Goal: Task Accomplishment & Management: Manage account settings

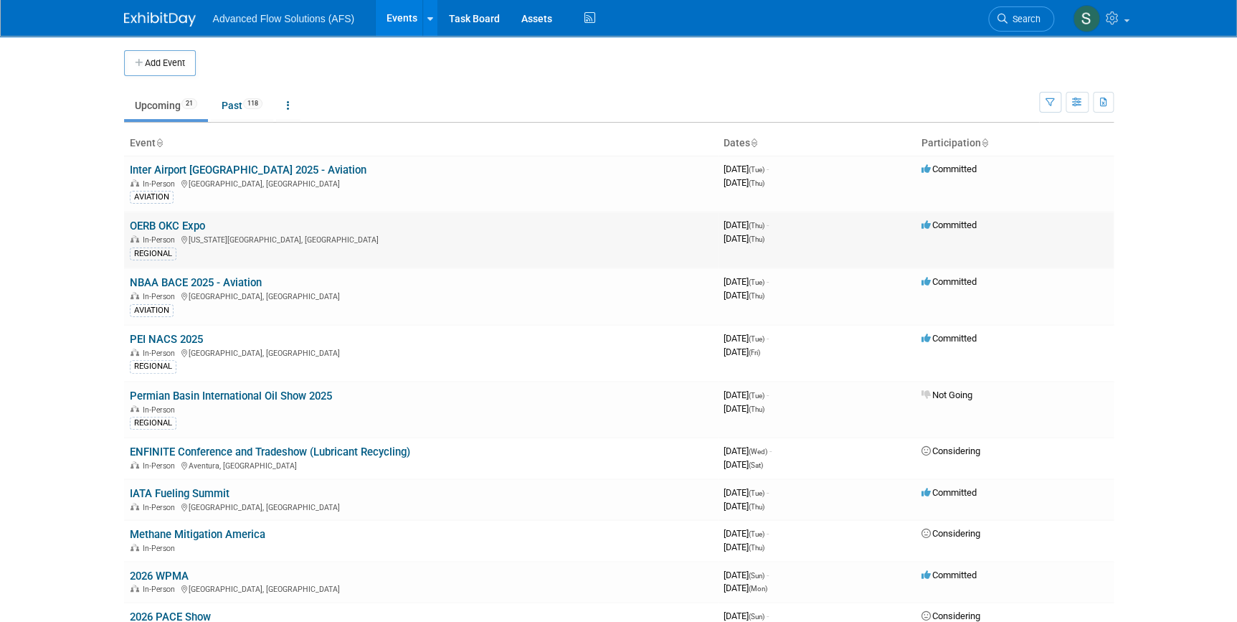
click at [165, 224] on link "OERB OKC Expo" at bounding box center [167, 225] width 75 height 13
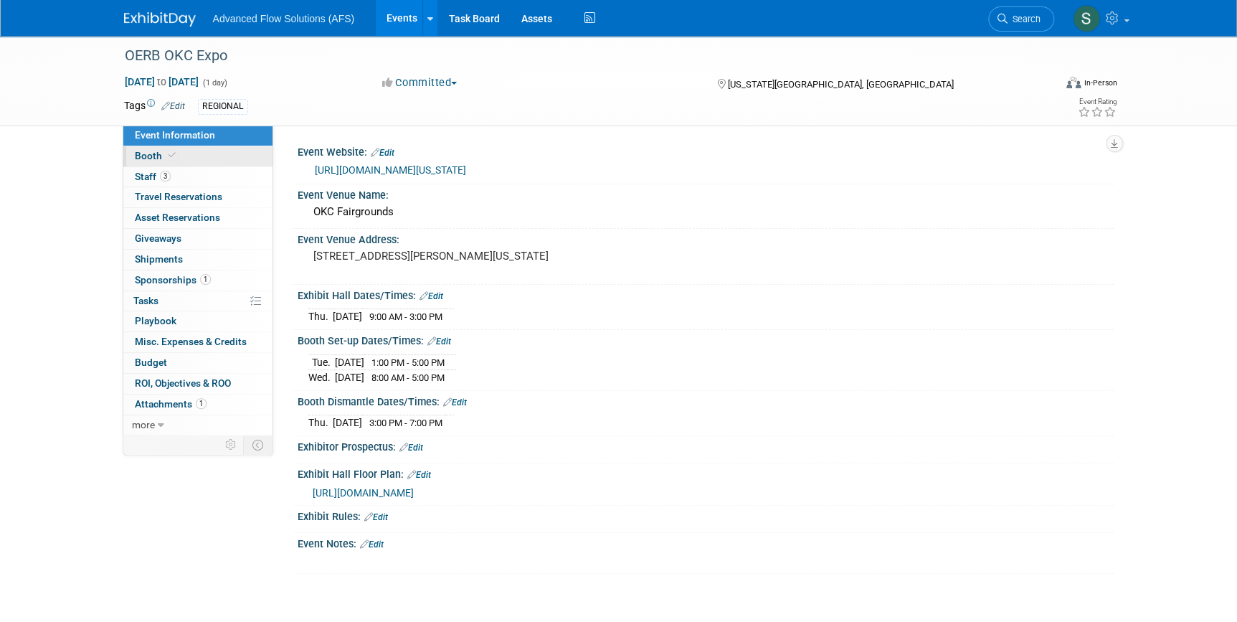
click at [143, 157] on span "Booth" at bounding box center [157, 155] width 44 height 11
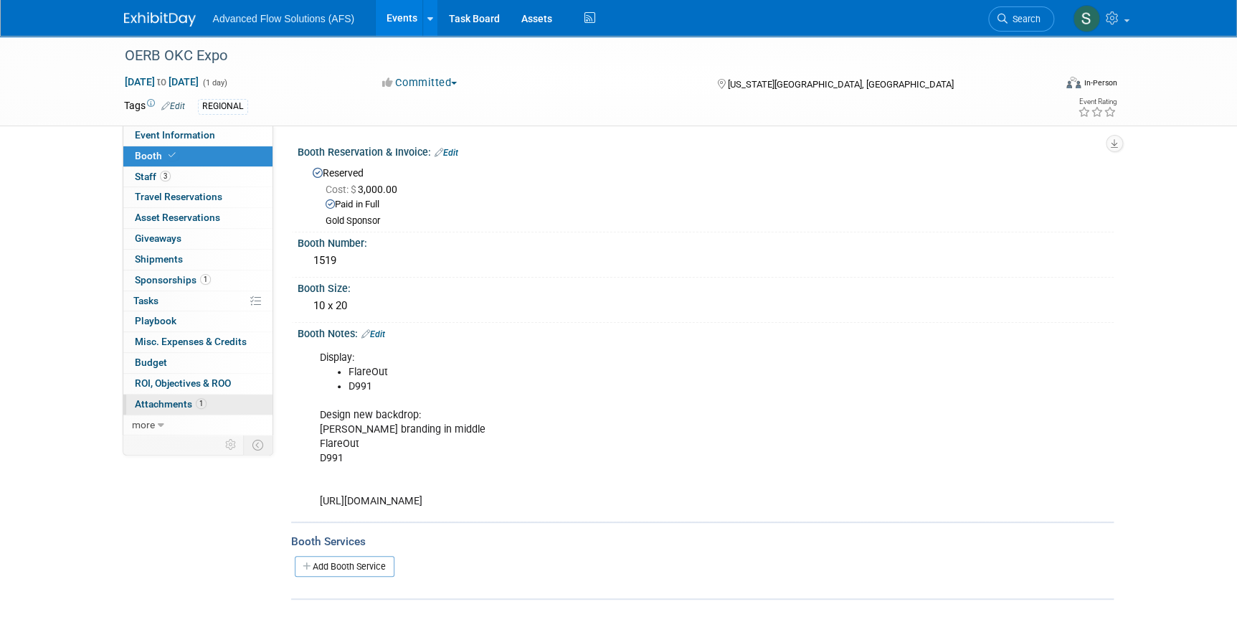
click at [168, 401] on span "Attachments 1" at bounding box center [171, 403] width 72 height 11
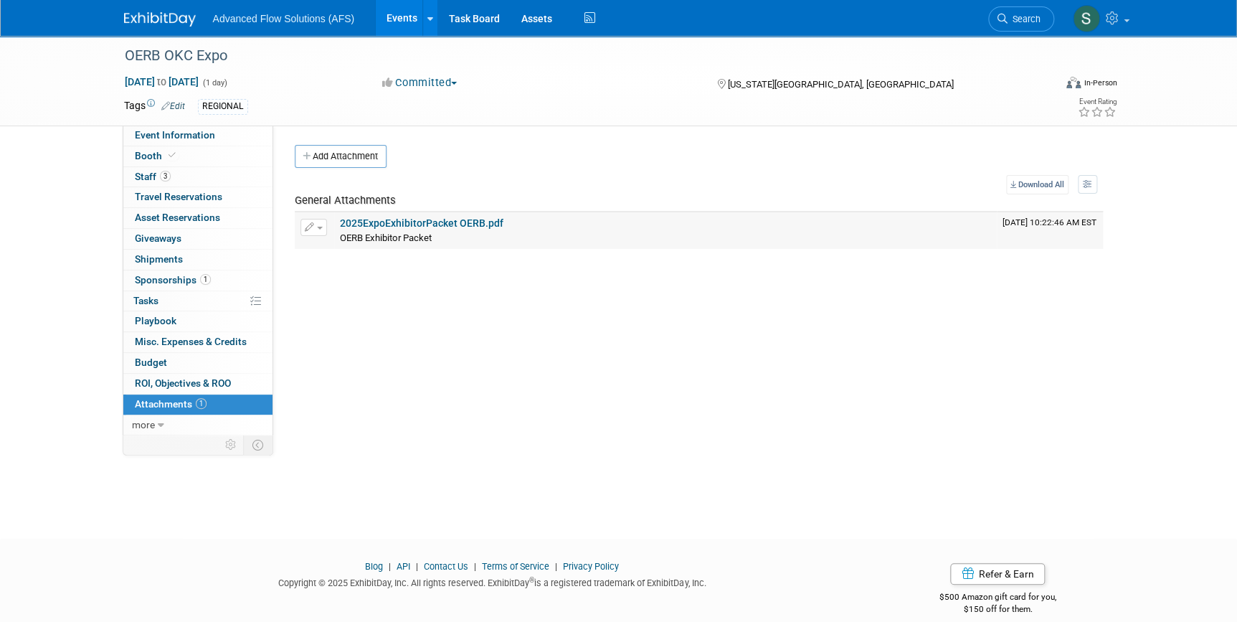
click at [389, 223] on link "2025ExpoExhibitorPacket OERB.pdf" at bounding box center [421, 222] width 163 height 11
click at [157, 216] on span "Asset Reservations 0" at bounding box center [177, 216] width 85 height 11
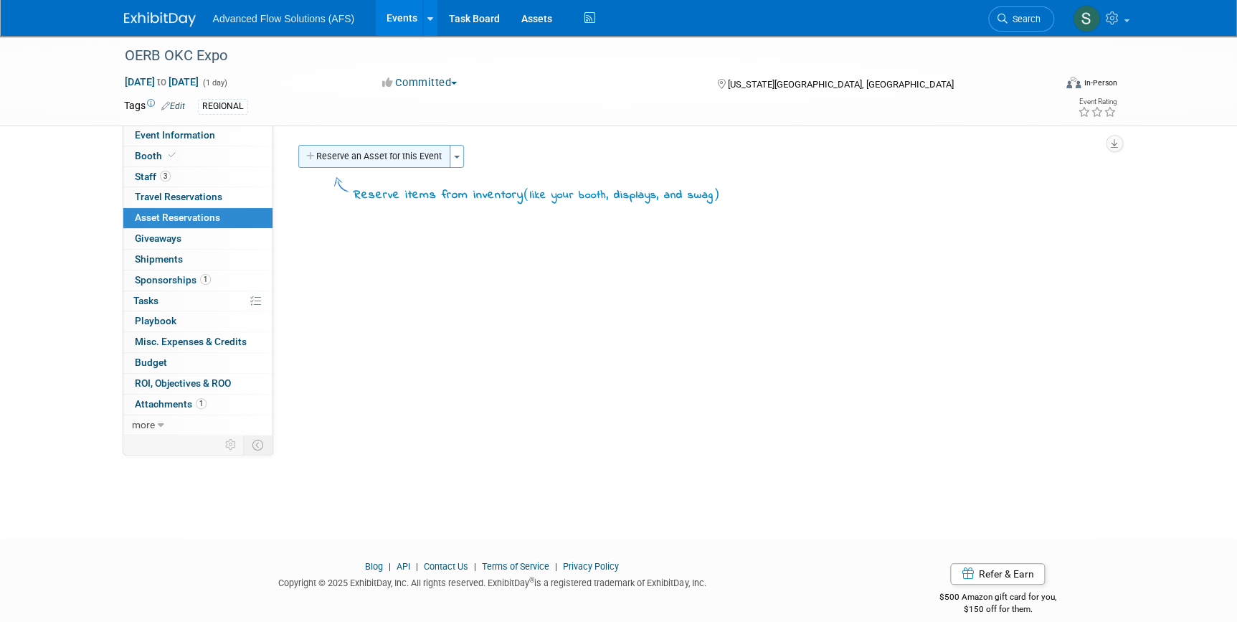
click at [343, 155] on button "Reserve an Asset for this Event" at bounding box center [374, 156] width 152 height 23
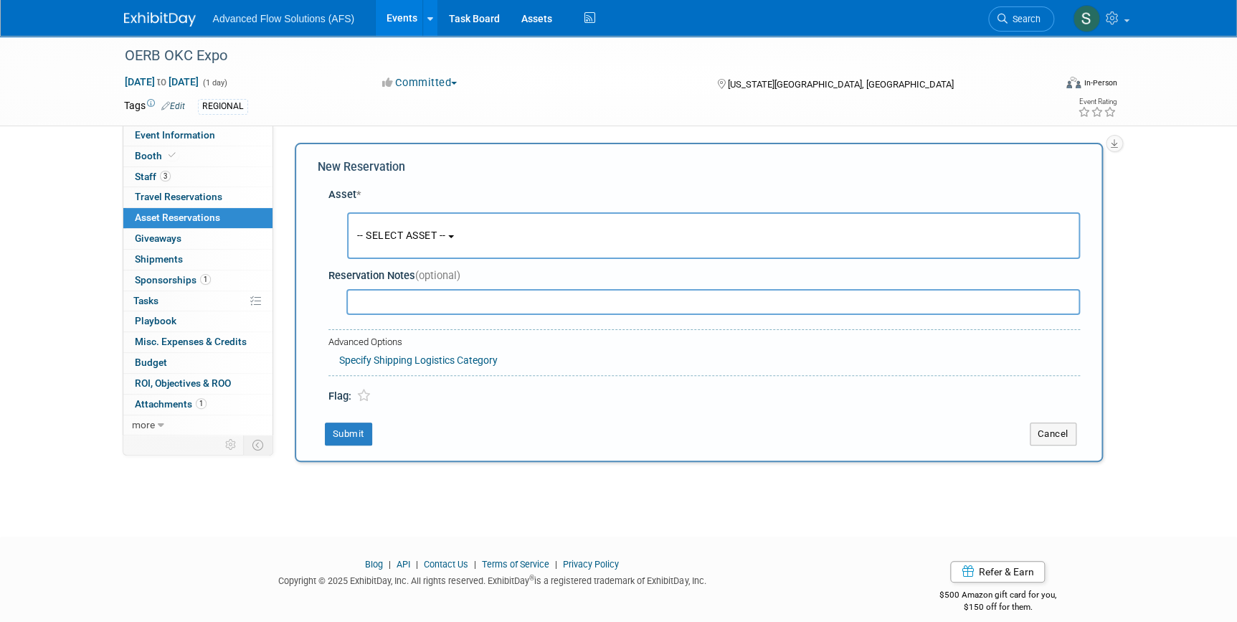
scroll to position [14, 0]
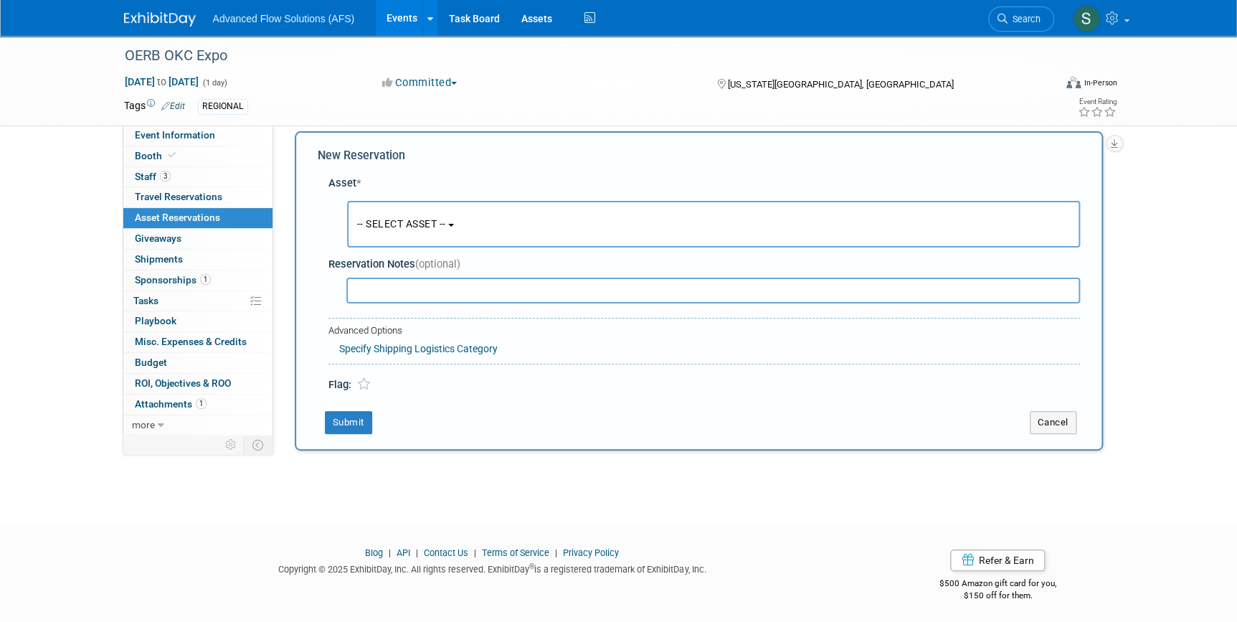
click at [446, 222] on span "-- SELECT ASSET --" at bounding box center [401, 223] width 89 height 11
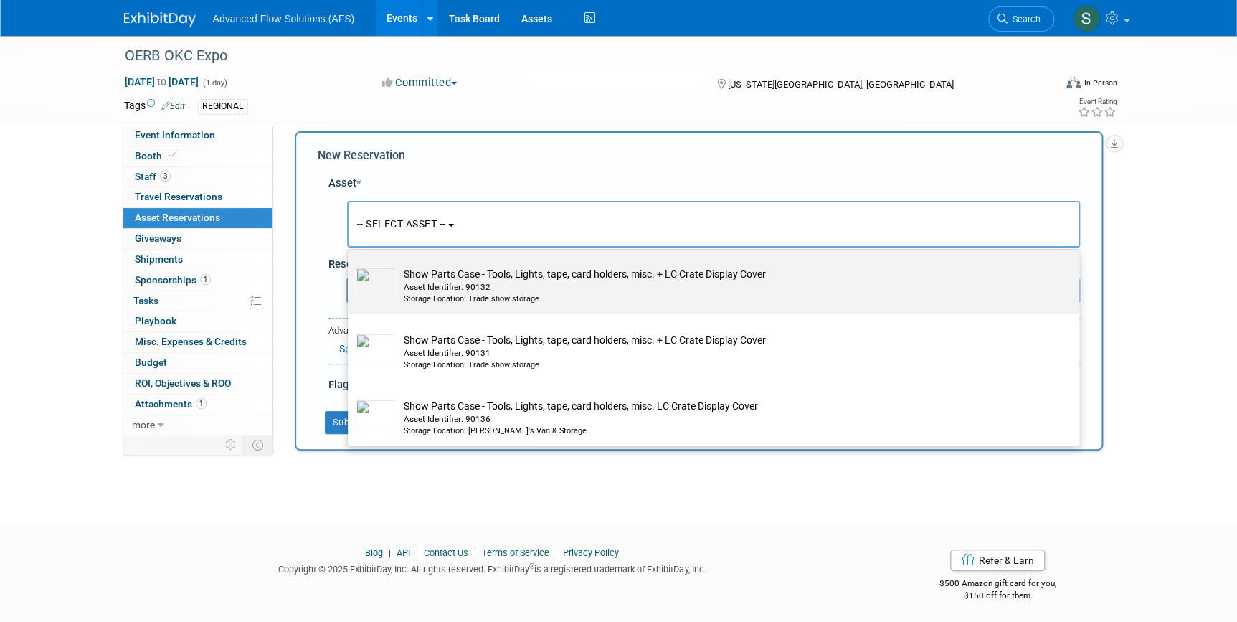
scroll to position [6322, 0]
click at [409, 305] on td "Show Parts Case - Tools, Lights, tape, card holders, misc. Asset Identifier: 90…" at bounding box center [723, 286] width 654 height 38
click at [350, 265] on input "Show Parts Case - Tools, Lights, tape, card holders, misc. Asset Identifier: 90…" at bounding box center [345, 259] width 9 height 9
select select "10696848"
select select "9"
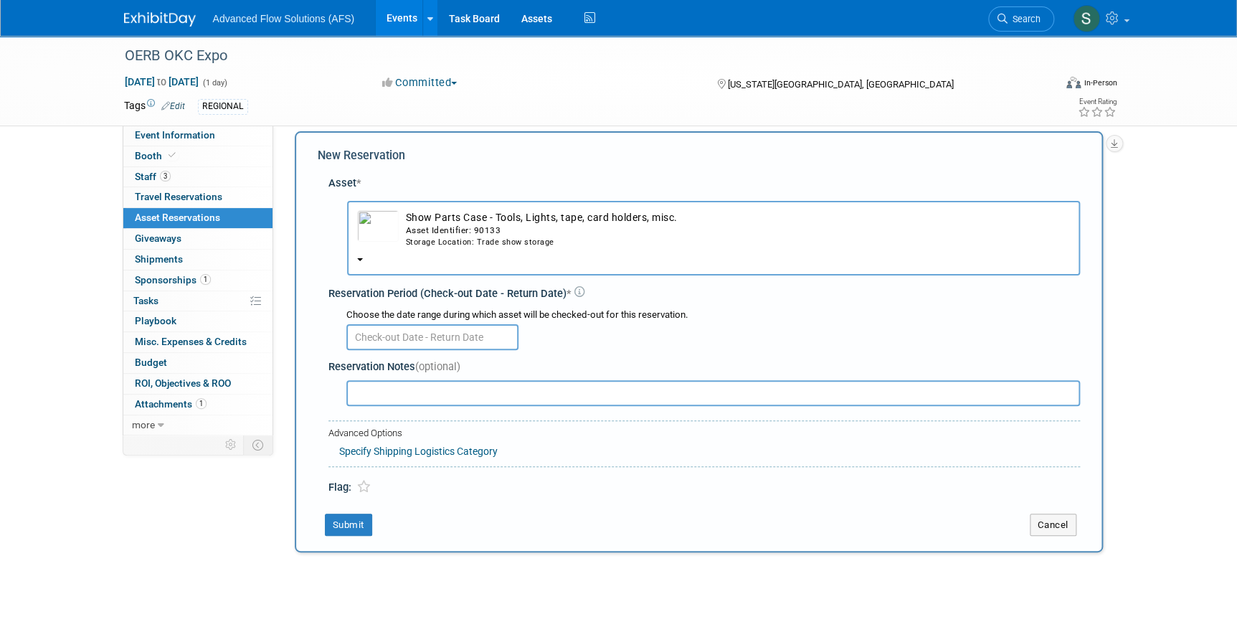
click at [406, 330] on input "text" at bounding box center [432, 337] width 172 height 26
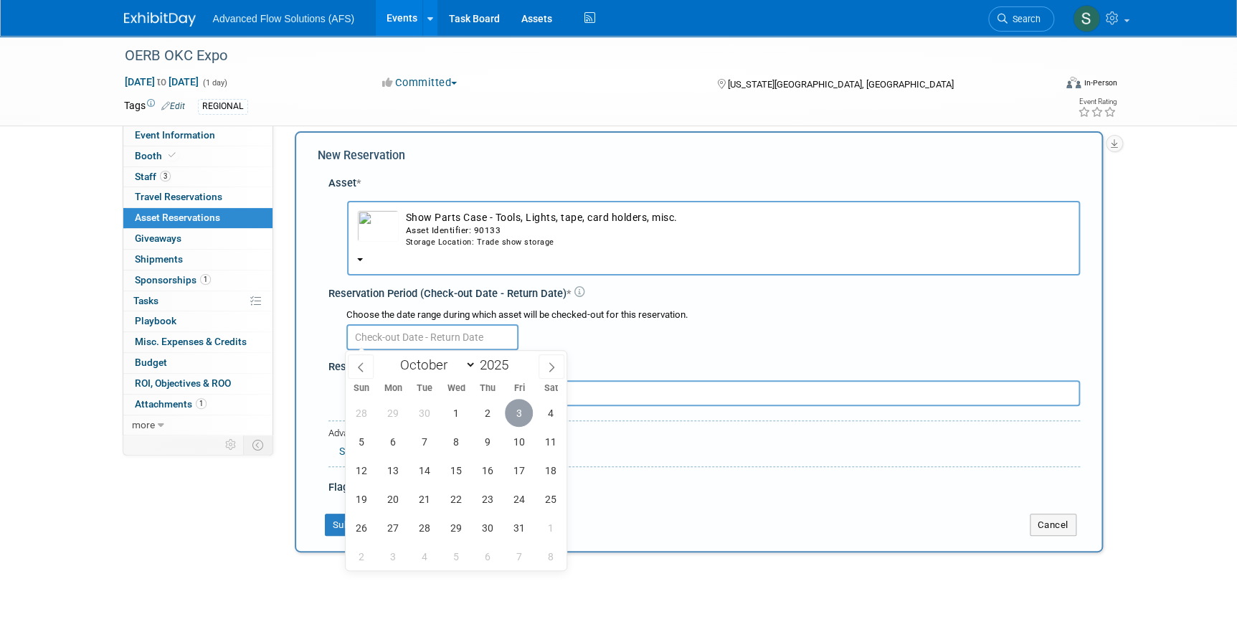
click at [516, 416] on span "3" at bounding box center [519, 413] width 28 height 28
click at [518, 441] on span "10" at bounding box center [519, 441] width 28 height 28
type input "[DATE] to [DATE]"
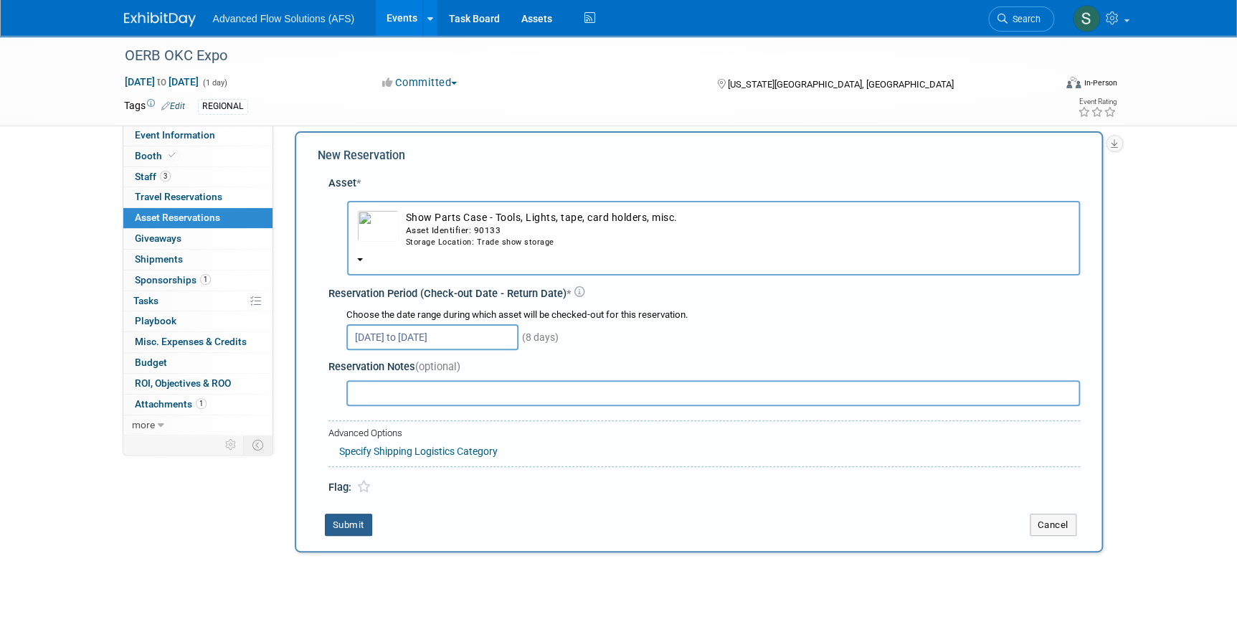
click at [351, 521] on button "Submit" at bounding box center [348, 524] width 47 height 23
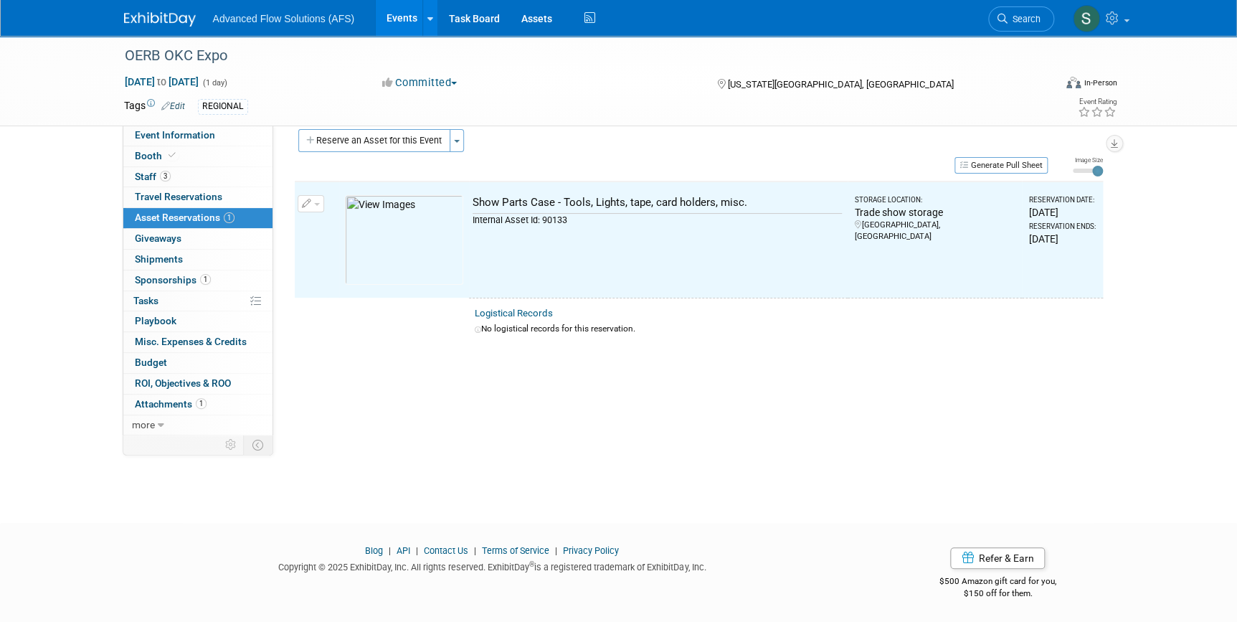
scroll to position [16, 0]
click at [410, 141] on button "Reserve an Asset for this Event" at bounding box center [374, 139] width 152 height 23
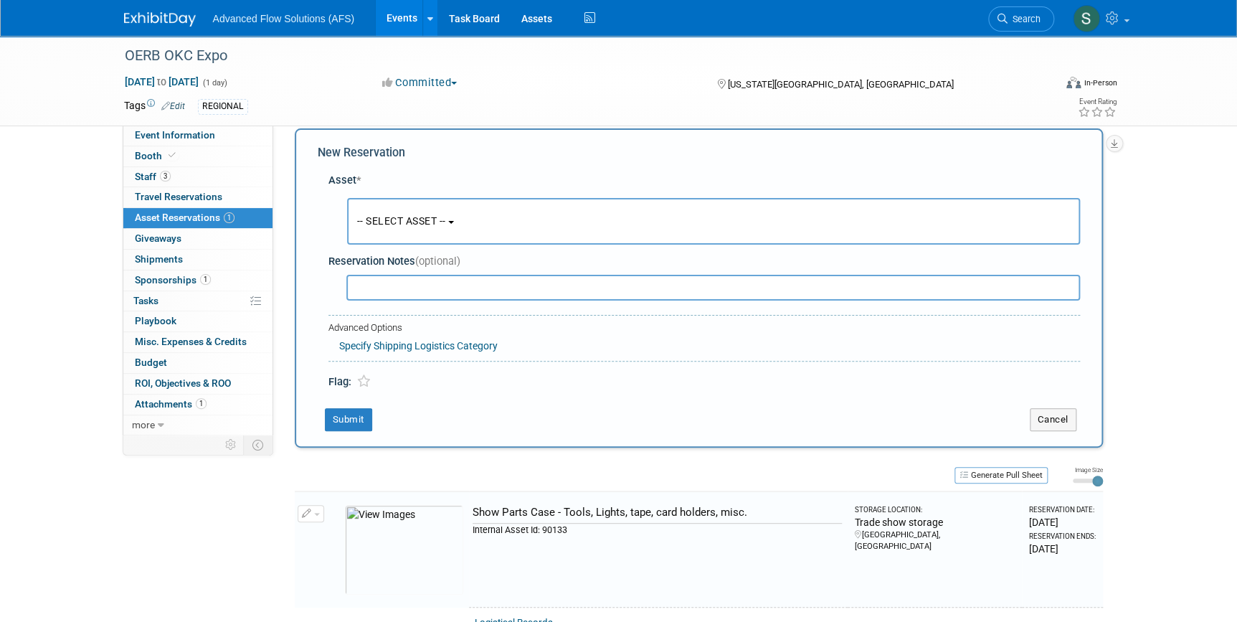
scroll to position [14, 0]
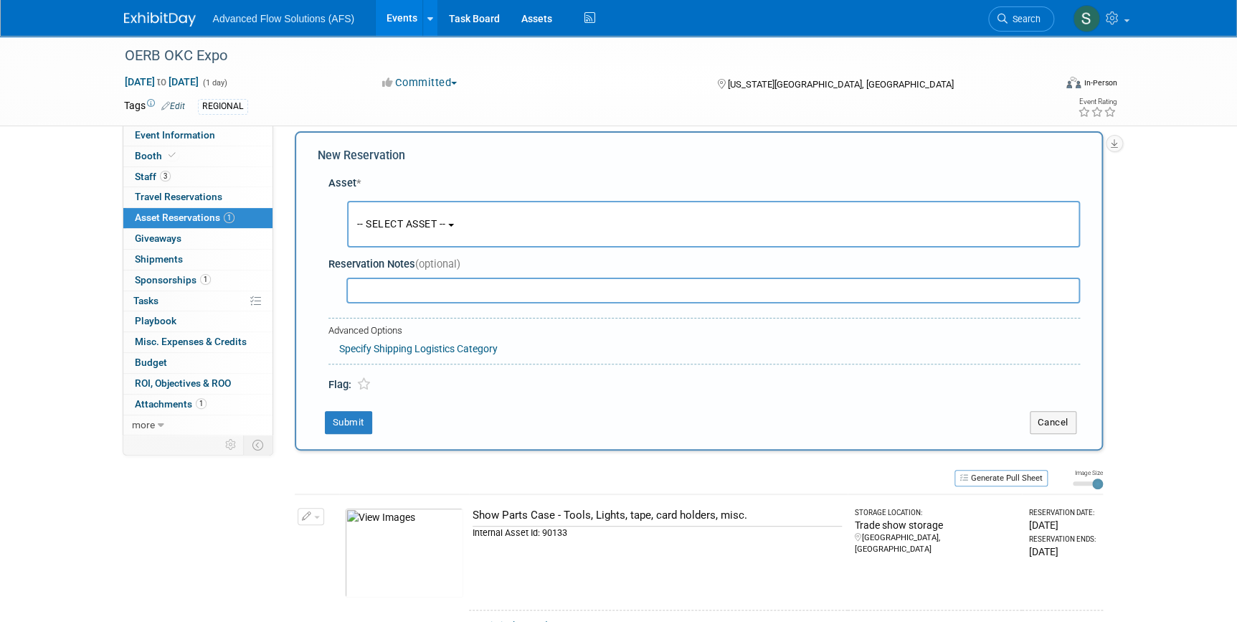
click at [432, 224] on span "-- SELECT ASSET --" at bounding box center [401, 223] width 89 height 11
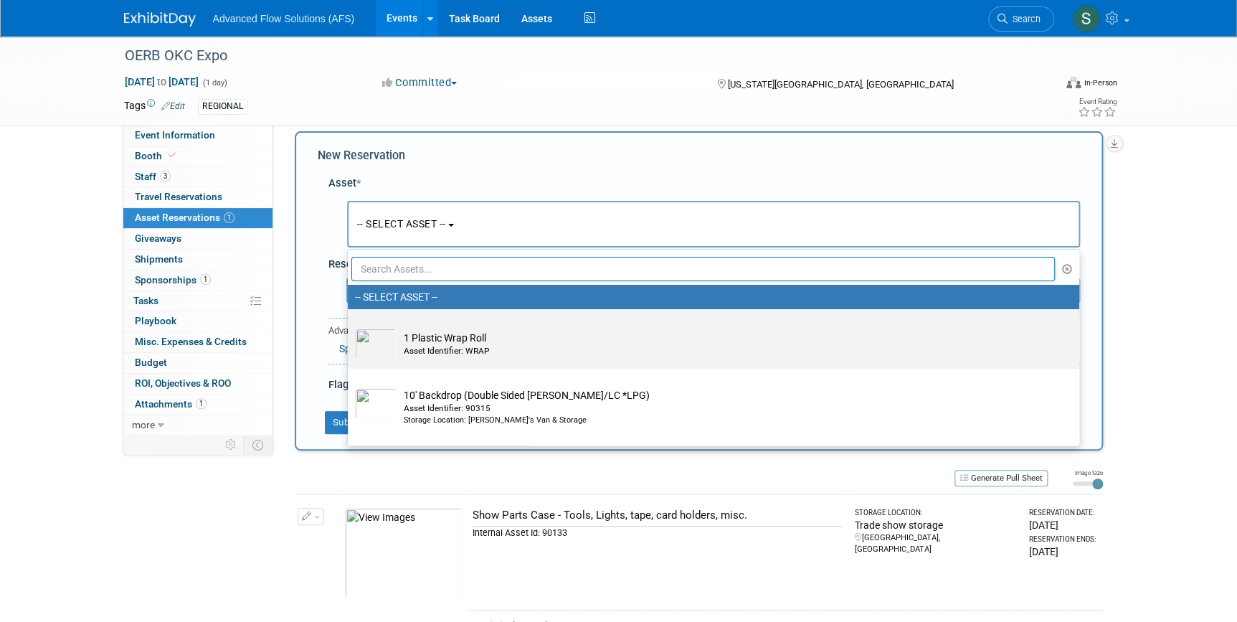
click at [422, 340] on td "1 Plastic Wrap Roll Asset Identifier: WRAP" at bounding box center [723, 344] width 654 height 32
click at [350, 326] on input "1 Plastic Wrap Roll Asset Identifier: WRAP" at bounding box center [345, 321] width 9 height 9
select select "10698695"
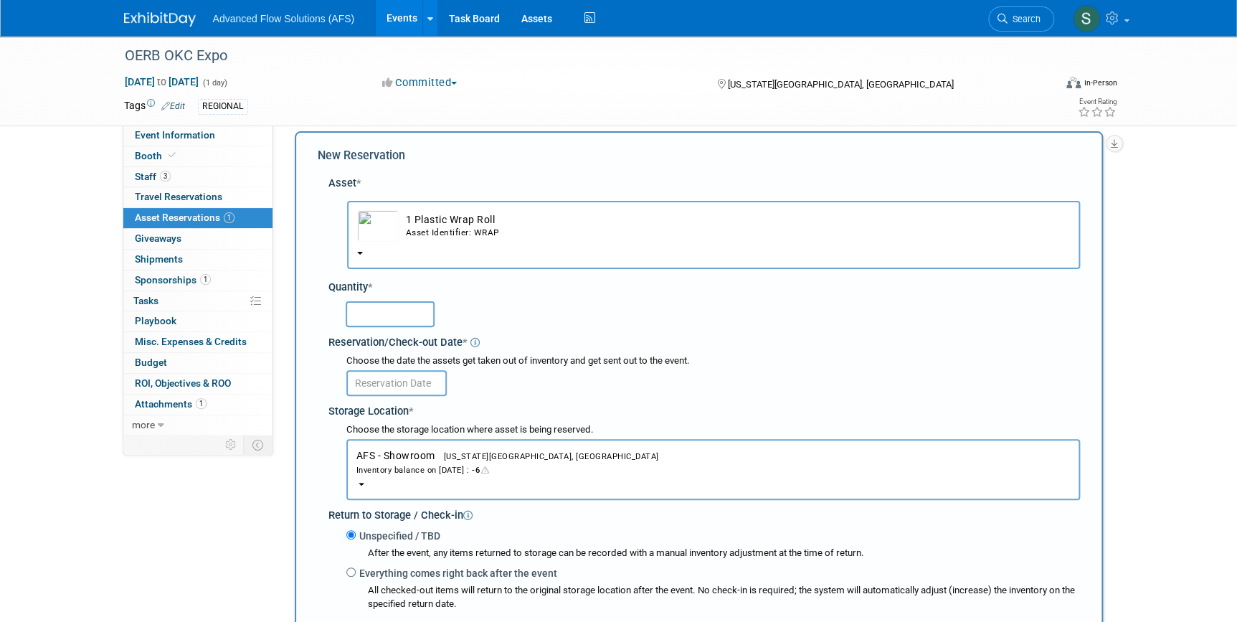
click at [369, 313] on input "text" at bounding box center [390, 314] width 89 height 26
type input "1"
click at [396, 381] on input "text" at bounding box center [396, 383] width 100 height 26
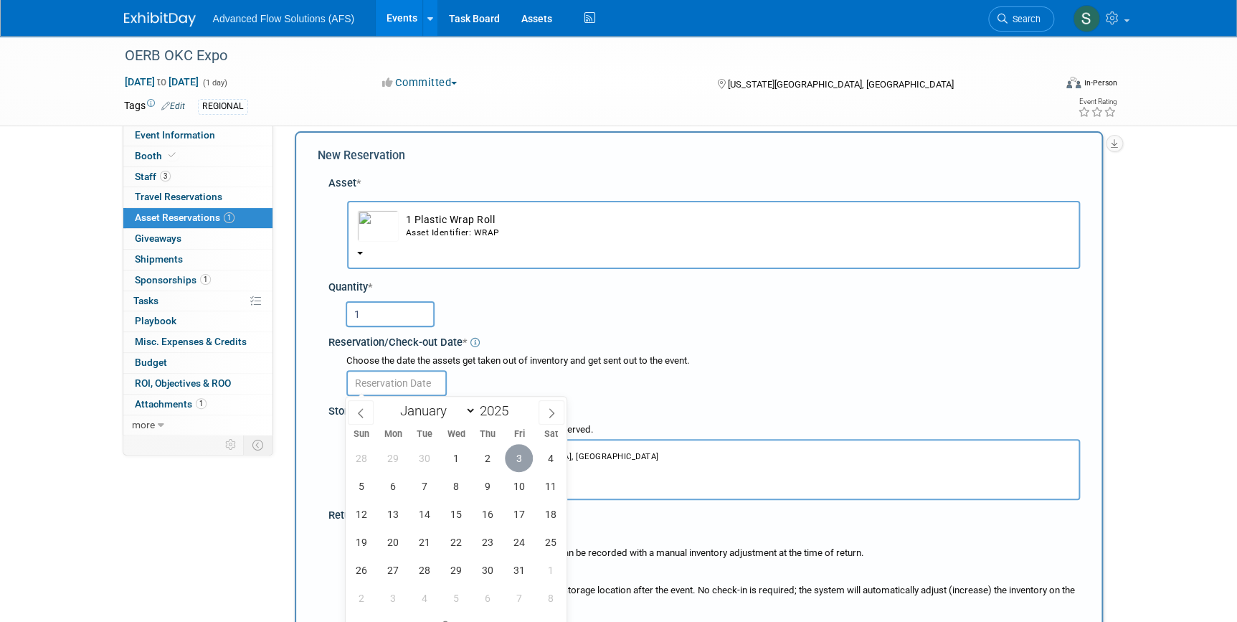
click at [516, 460] on span "3" at bounding box center [519, 458] width 28 height 28
type input "[DATE]"
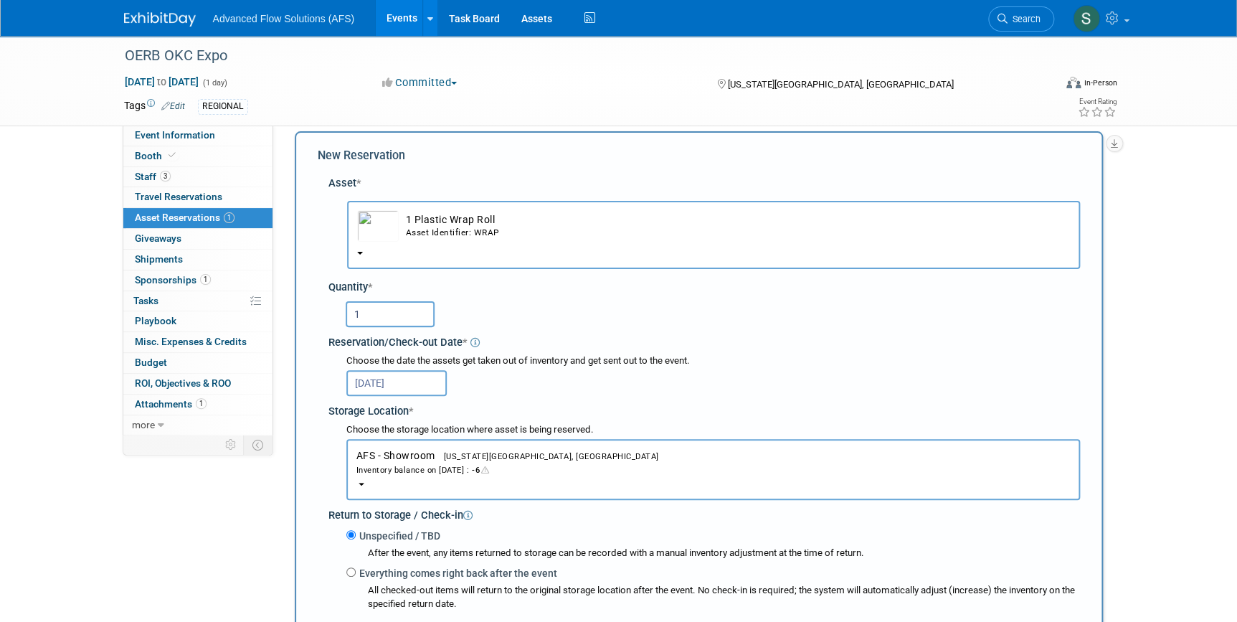
click at [429, 450] on span "AFS - Showroom [US_STATE][GEOGRAPHIC_DATA], [GEOGRAPHIC_DATA] Inventory balance…" at bounding box center [712, 463] width 713 height 27
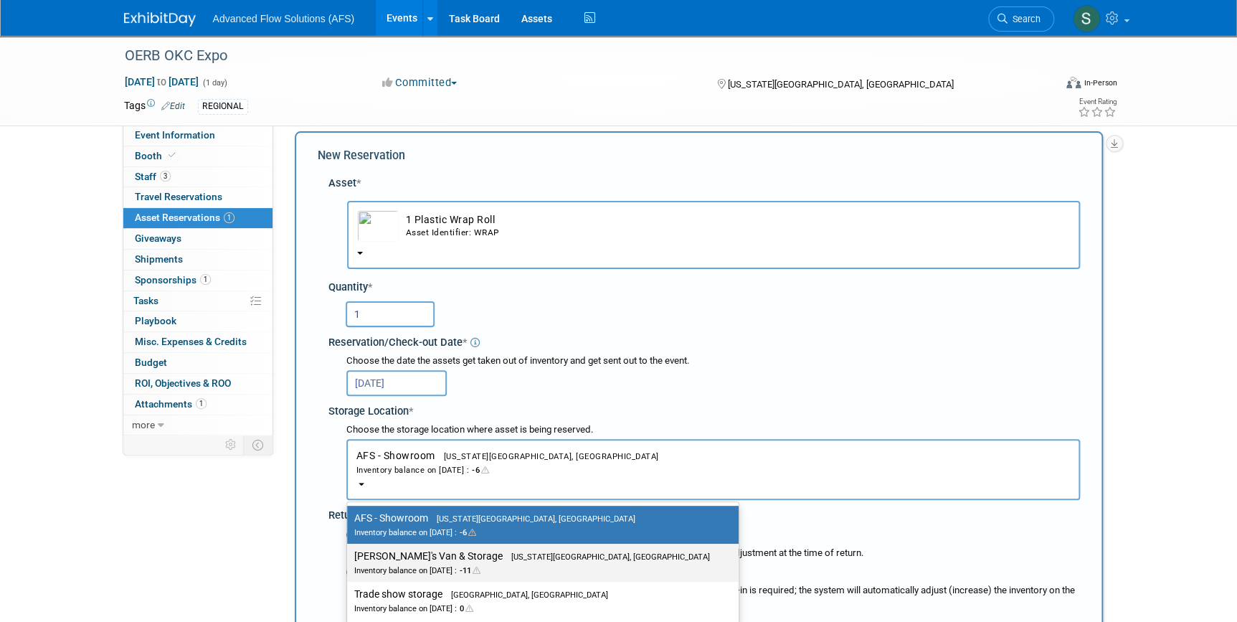
click at [434, 558] on label "Emriks's Van & Storage [US_STATE][GEOGRAPHIC_DATA], [GEOGRAPHIC_DATA] Inventory…" at bounding box center [539, 562] width 370 height 32
click at [349, 558] on input "Emriks's Van & Storage [US_STATE][GEOGRAPHIC_DATA], [GEOGRAPHIC_DATA] Inventory…" at bounding box center [344, 555] width 9 height 9
select select "11222852"
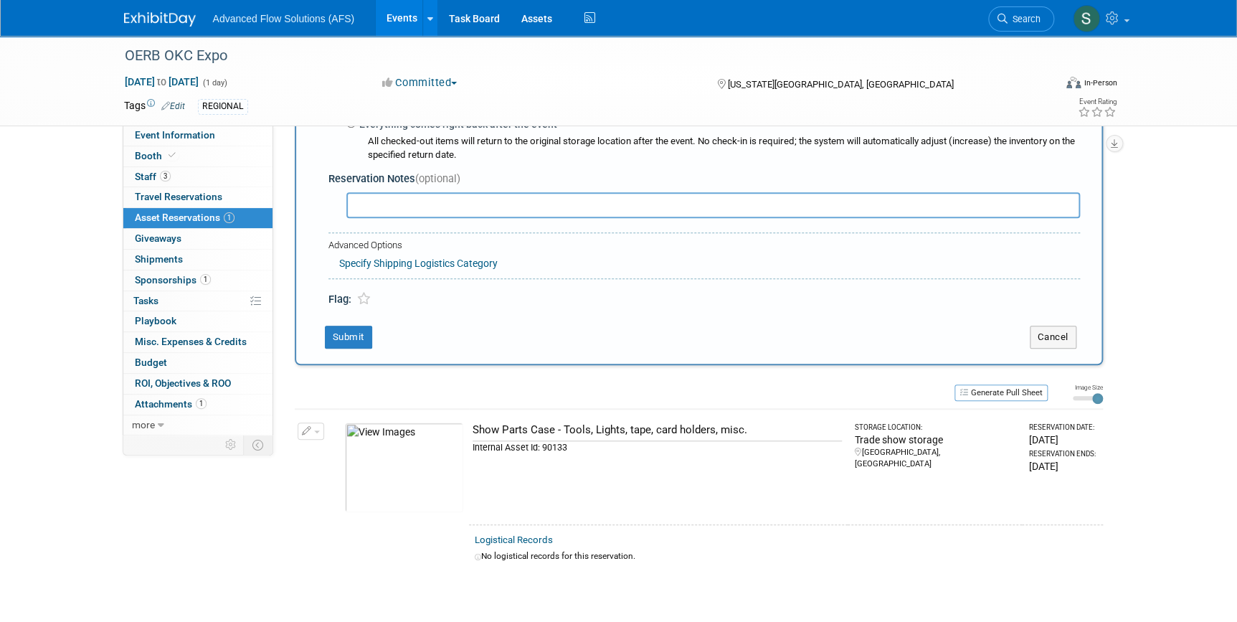
scroll to position [470, 0]
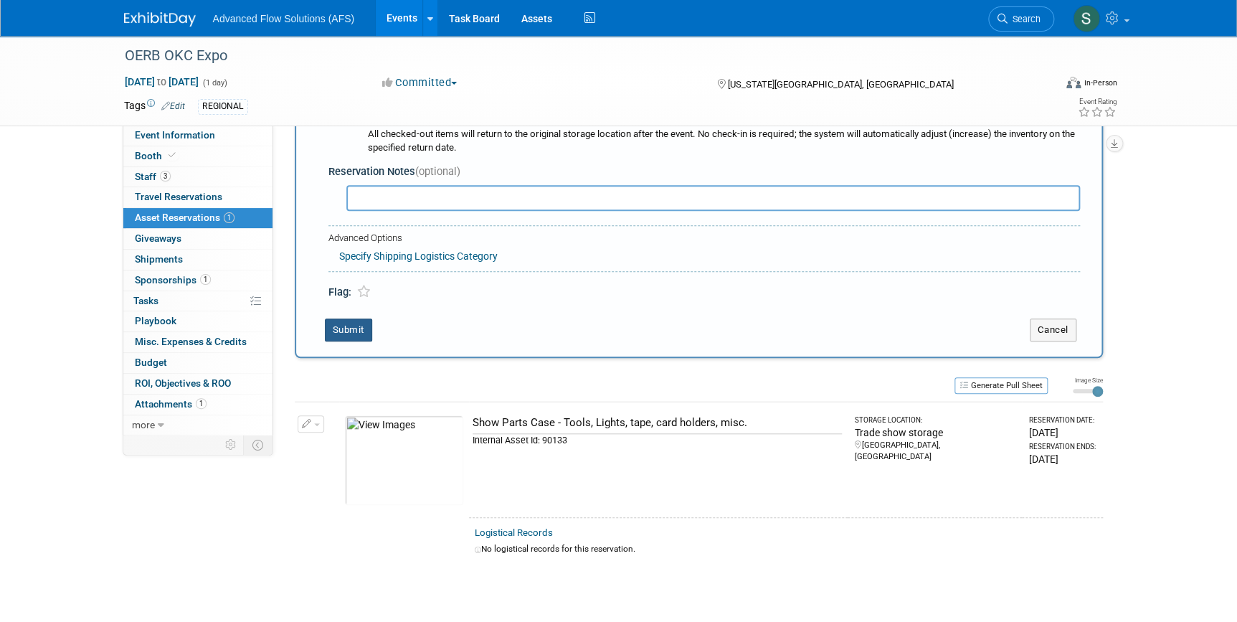
drag, startPoint x: 339, startPoint y: 323, endPoint x: 346, endPoint y: 325, distance: 7.5
click at [339, 325] on button "Submit" at bounding box center [348, 329] width 47 height 23
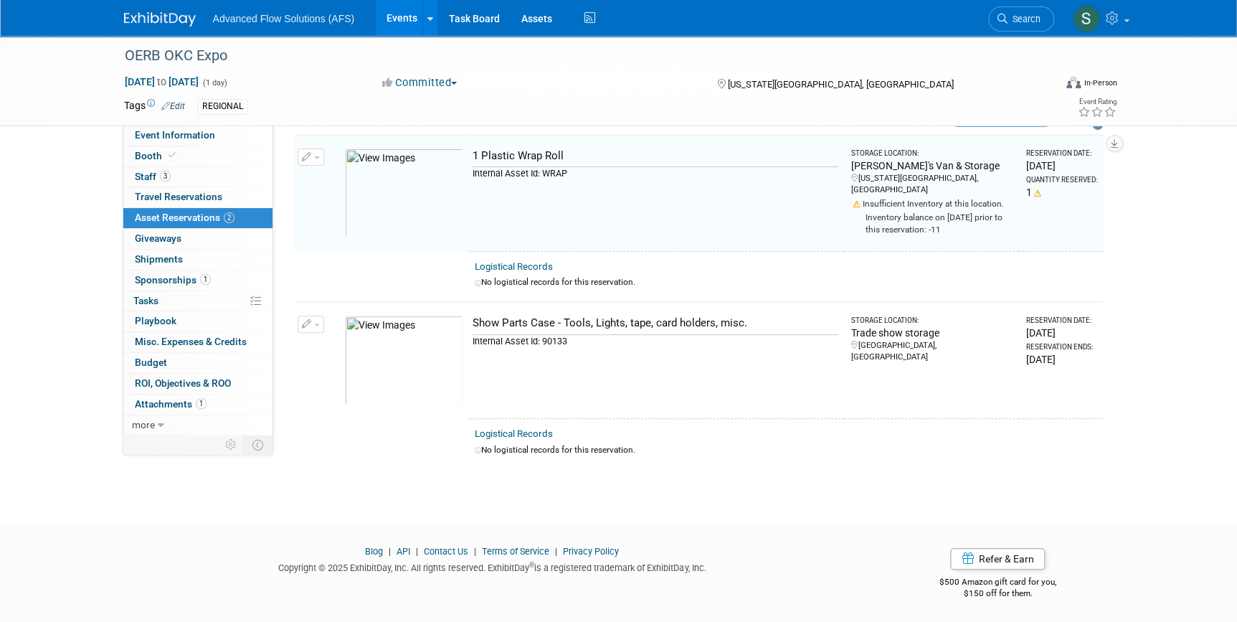
scroll to position [17, 0]
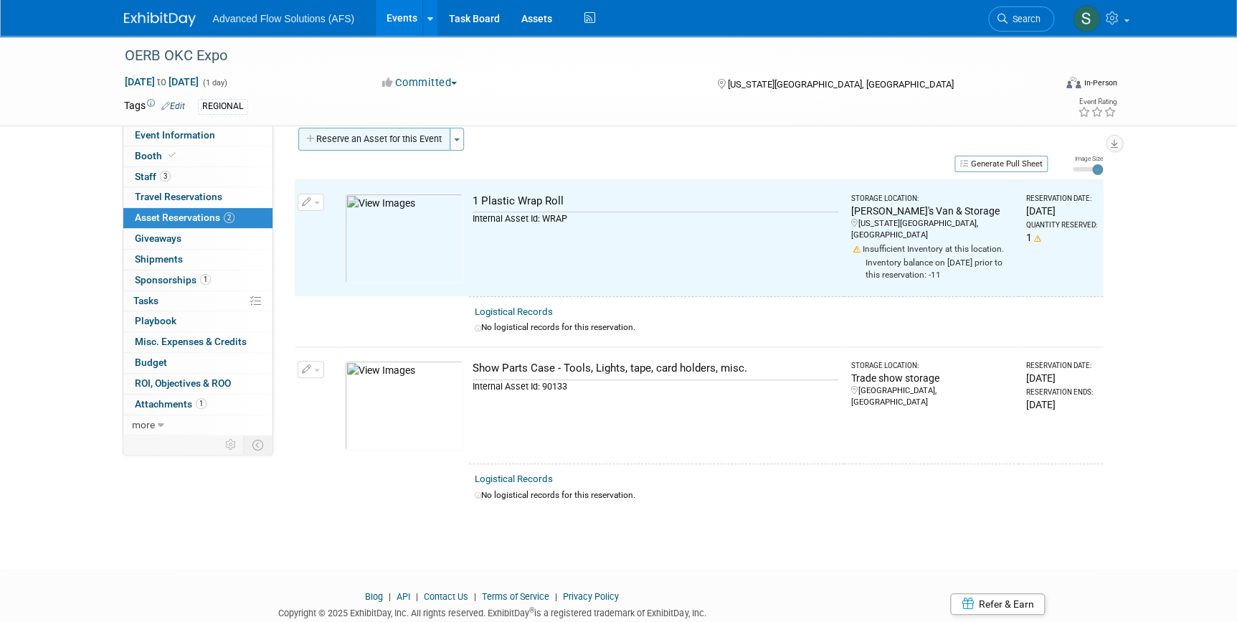
click at [381, 136] on button "Reserve an Asset for this Event" at bounding box center [374, 139] width 152 height 23
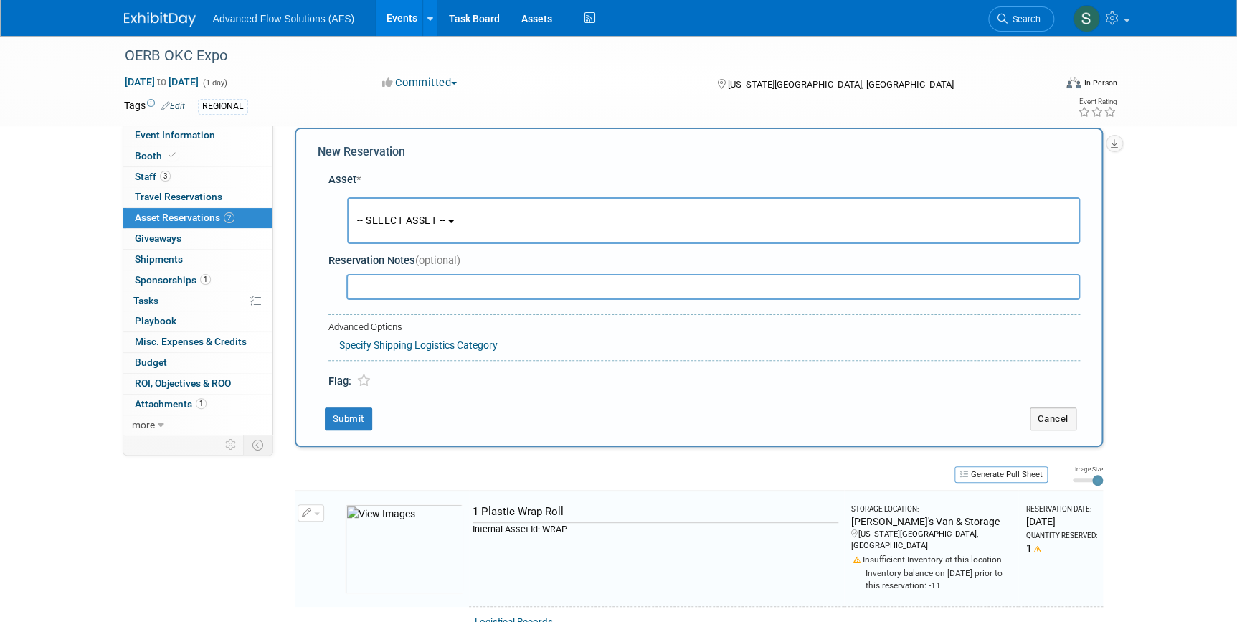
scroll to position [14, 0]
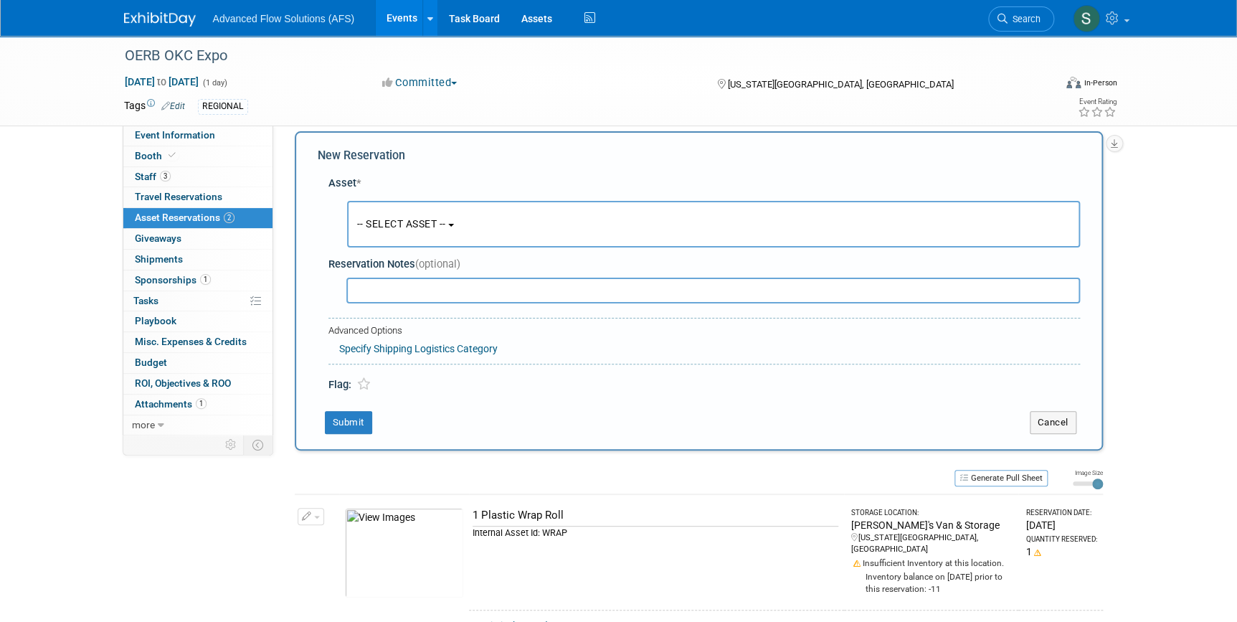
click at [446, 218] on span "-- SELECT ASSET --" at bounding box center [401, 223] width 89 height 11
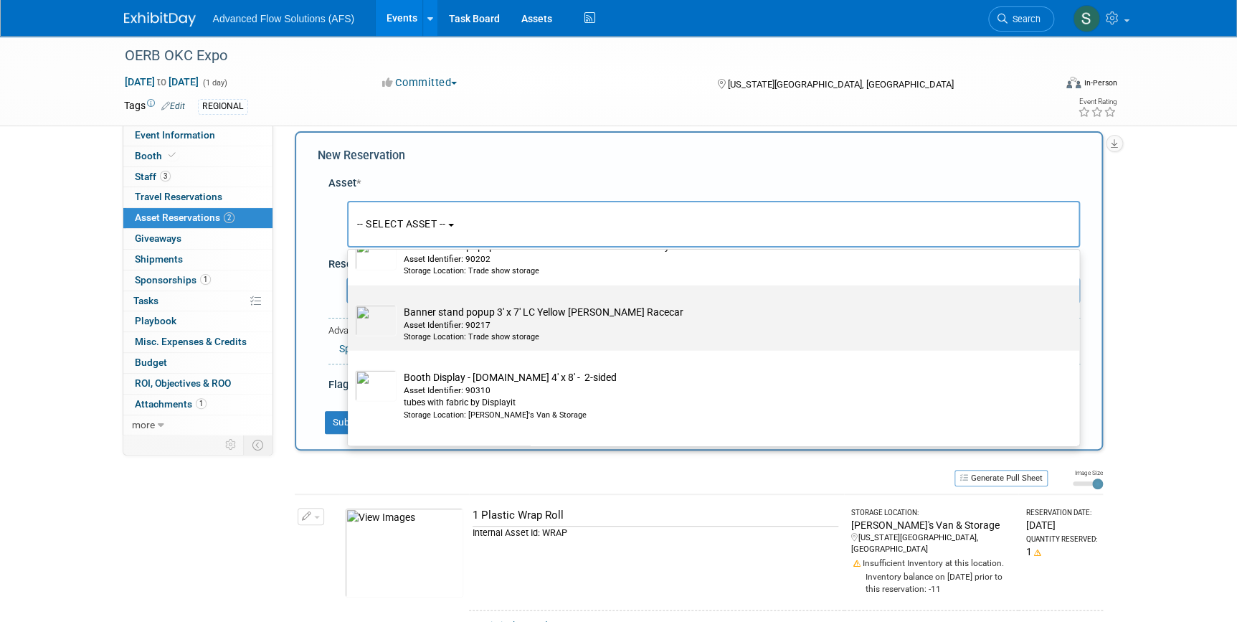
scroll to position [2085, 0]
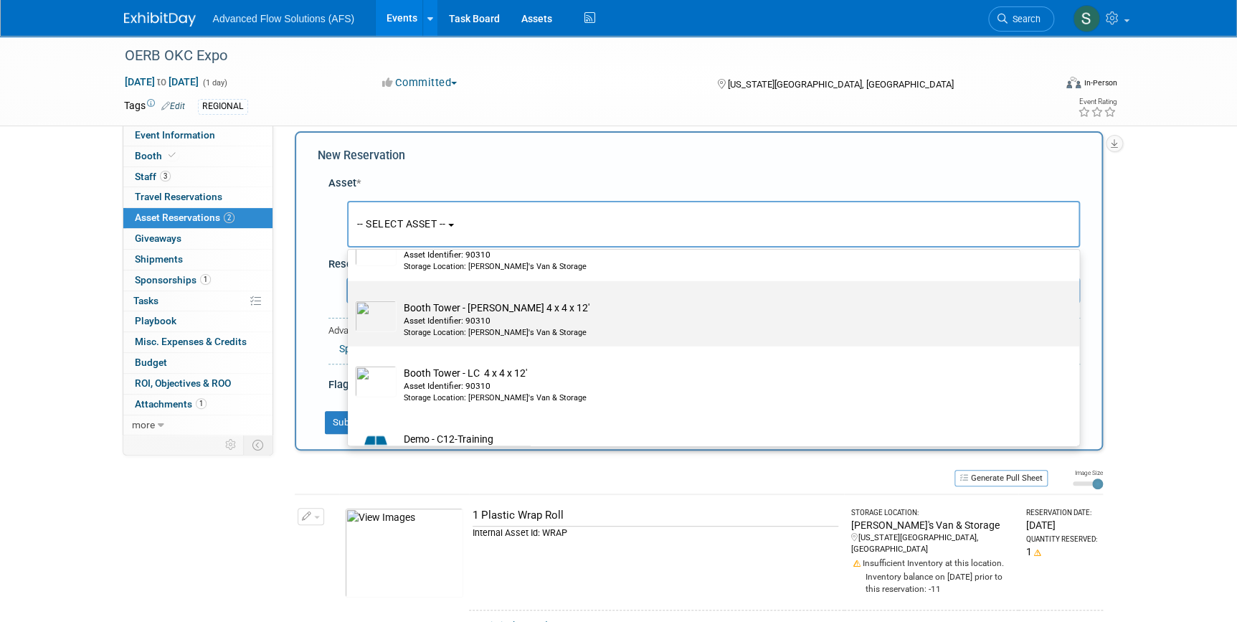
click at [418, 318] on td "Booth Tower - [PERSON_NAME] 4 x 4 x 12' Asset Identifier: 90310 Storage Locatio…" at bounding box center [723, 319] width 654 height 38
click at [350, 298] on input "Booth Tower - [PERSON_NAME] 4 x 4 x 12' Asset Identifier: 90310 Storage Locatio…" at bounding box center [345, 293] width 9 height 9
select select "10698957"
select select "9"
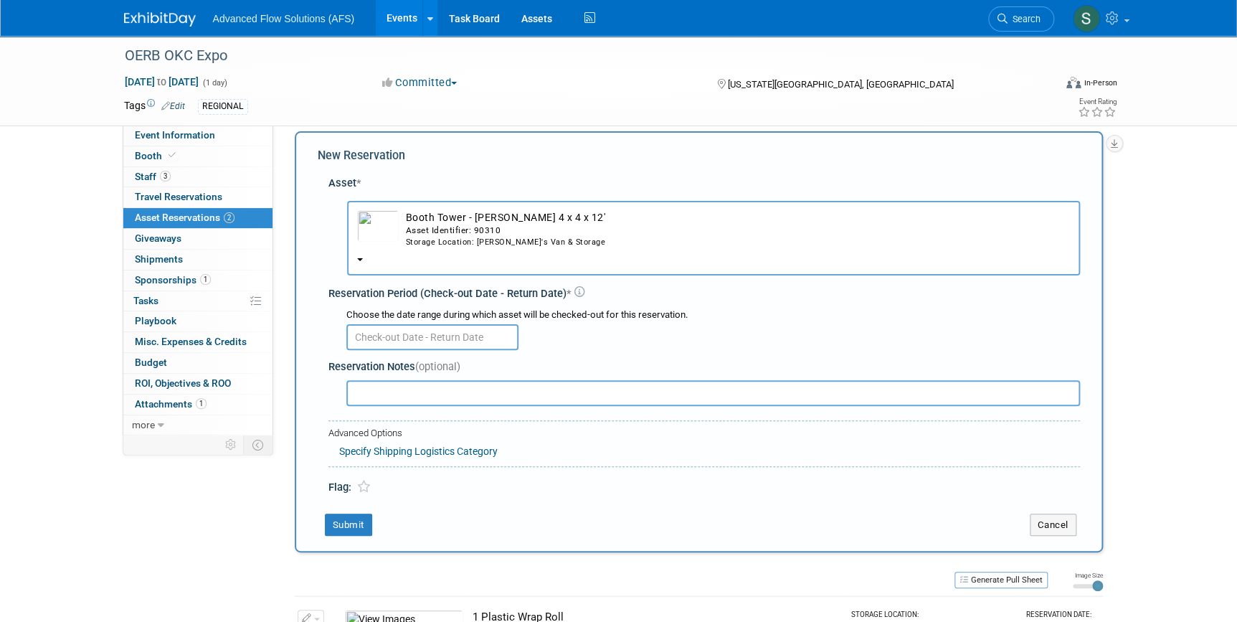
click at [384, 333] on input "text" at bounding box center [432, 337] width 172 height 26
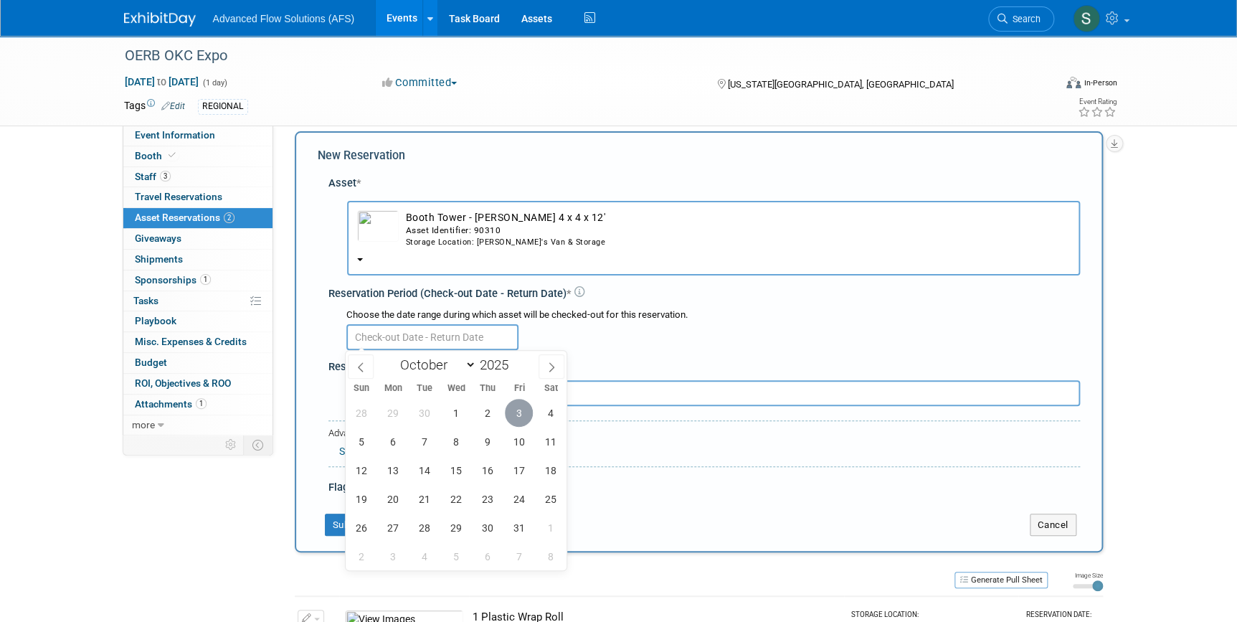
click at [520, 419] on span "3" at bounding box center [519, 413] width 28 height 28
click at [516, 440] on span "10" at bounding box center [519, 441] width 28 height 28
type input "[DATE] to [DATE]"
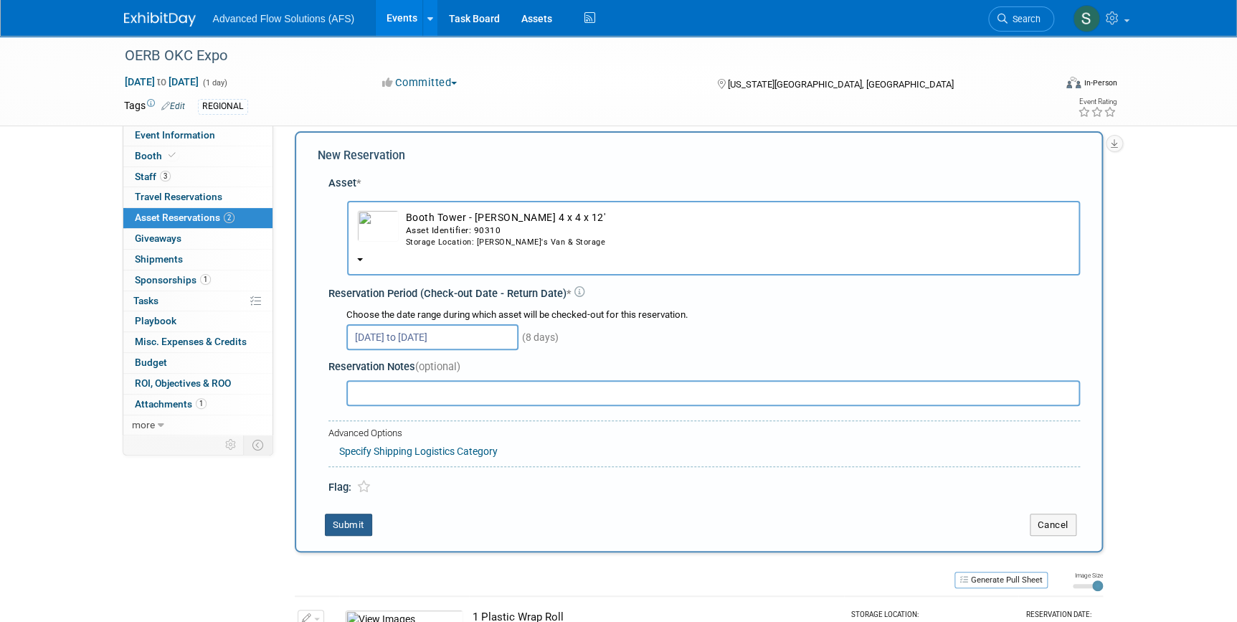
click at [341, 523] on button "Submit" at bounding box center [348, 524] width 47 height 23
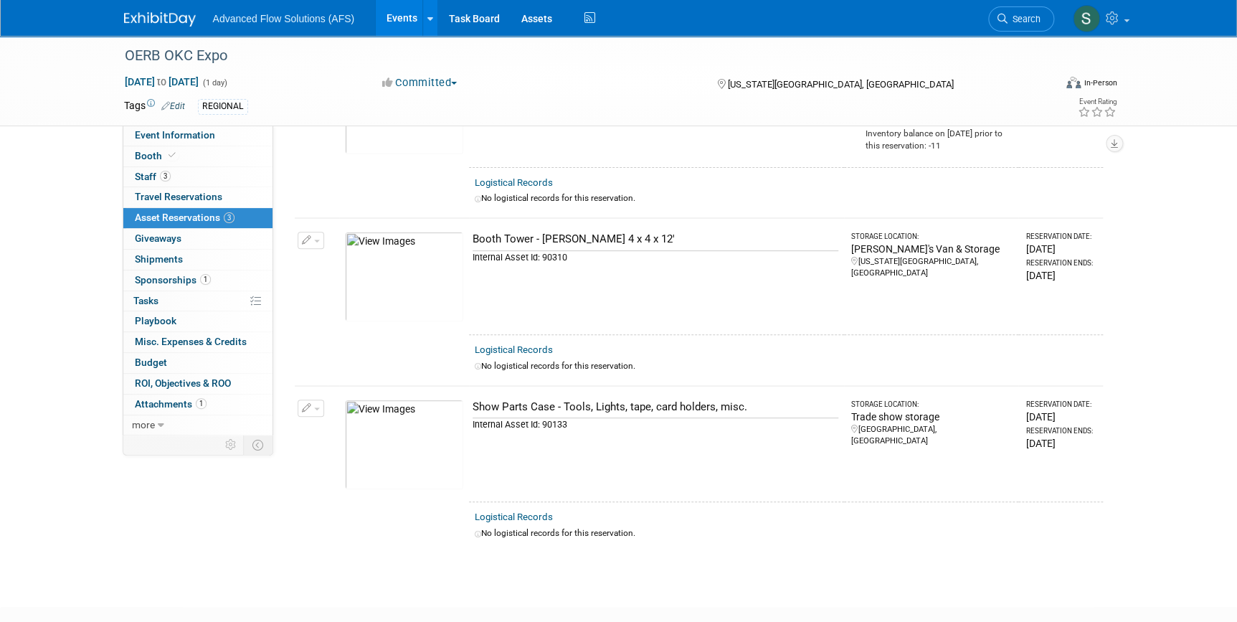
scroll to position [0, 0]
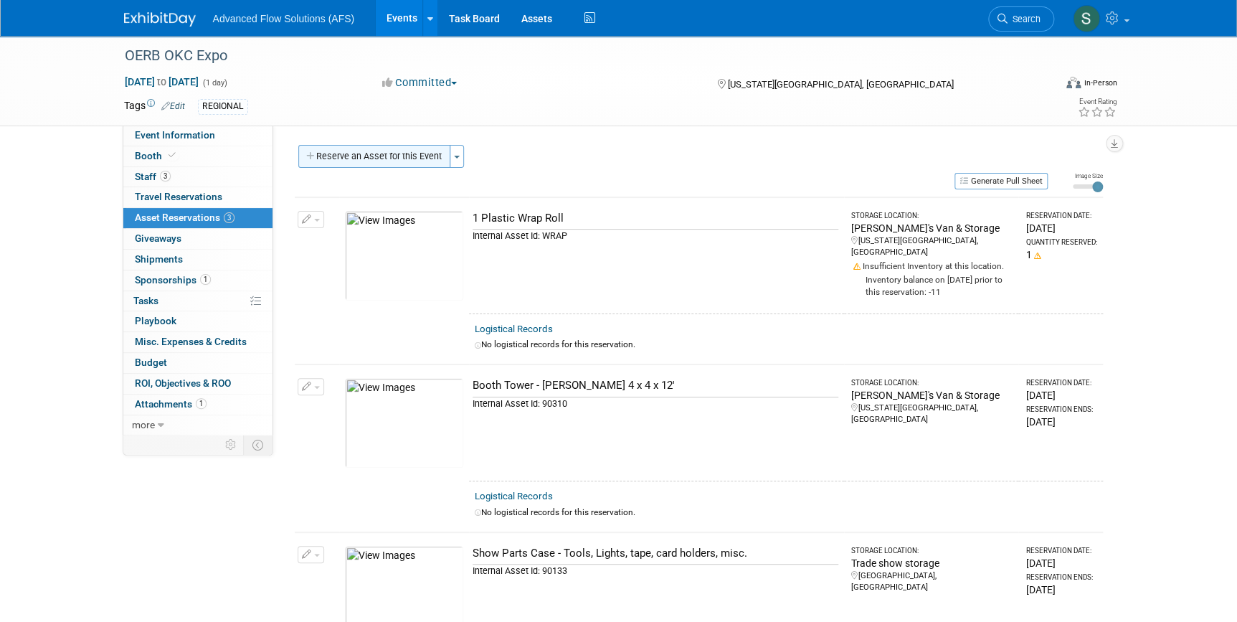
click at [380, 164] on button "Reserve an Asset for this Event" at bounding box center [374, 156] width 152 height 23
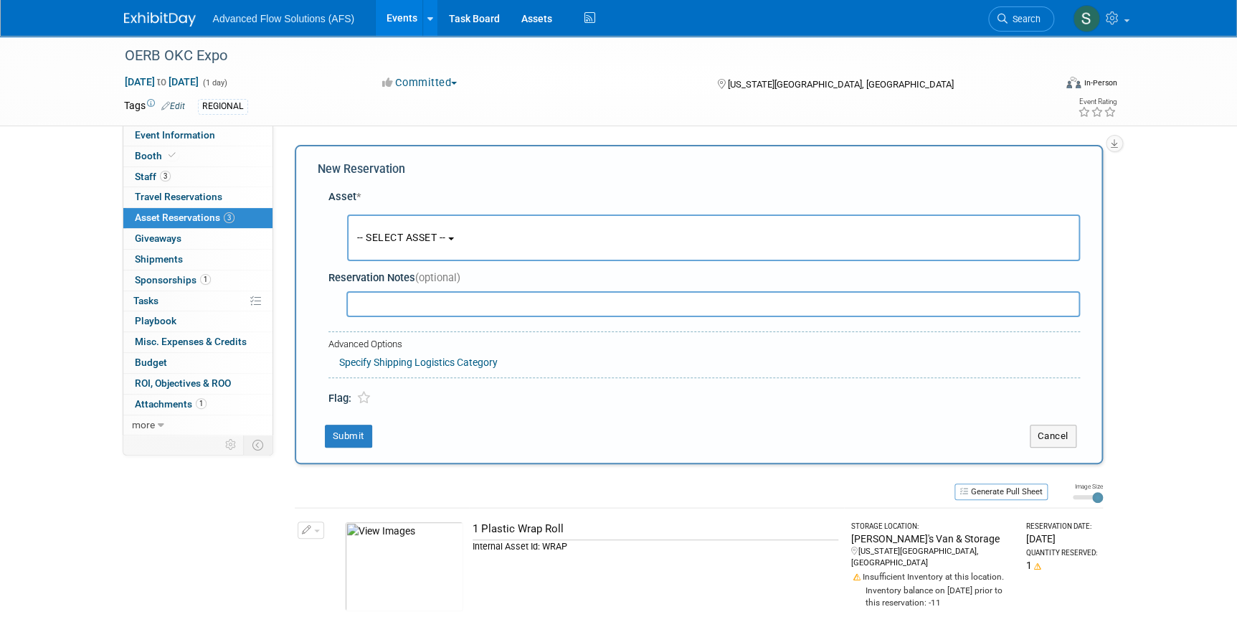
scroll to position [14, 0]
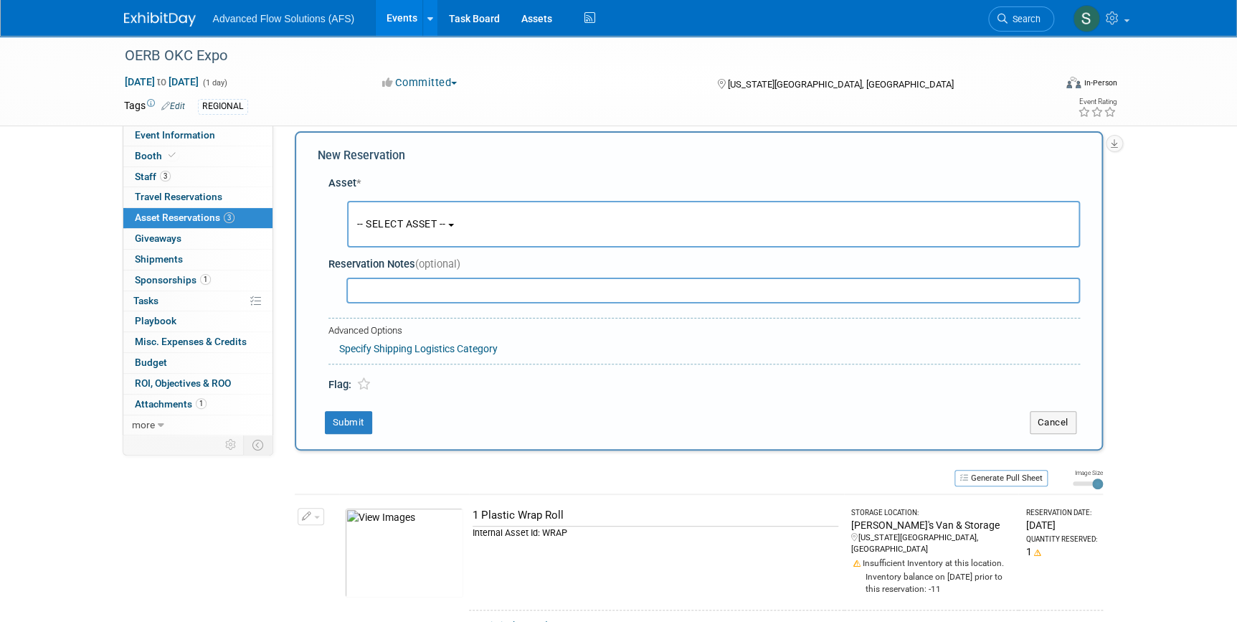
click at [454, 224] on b "button" at bounding box center [451, 225] width 6 height 3
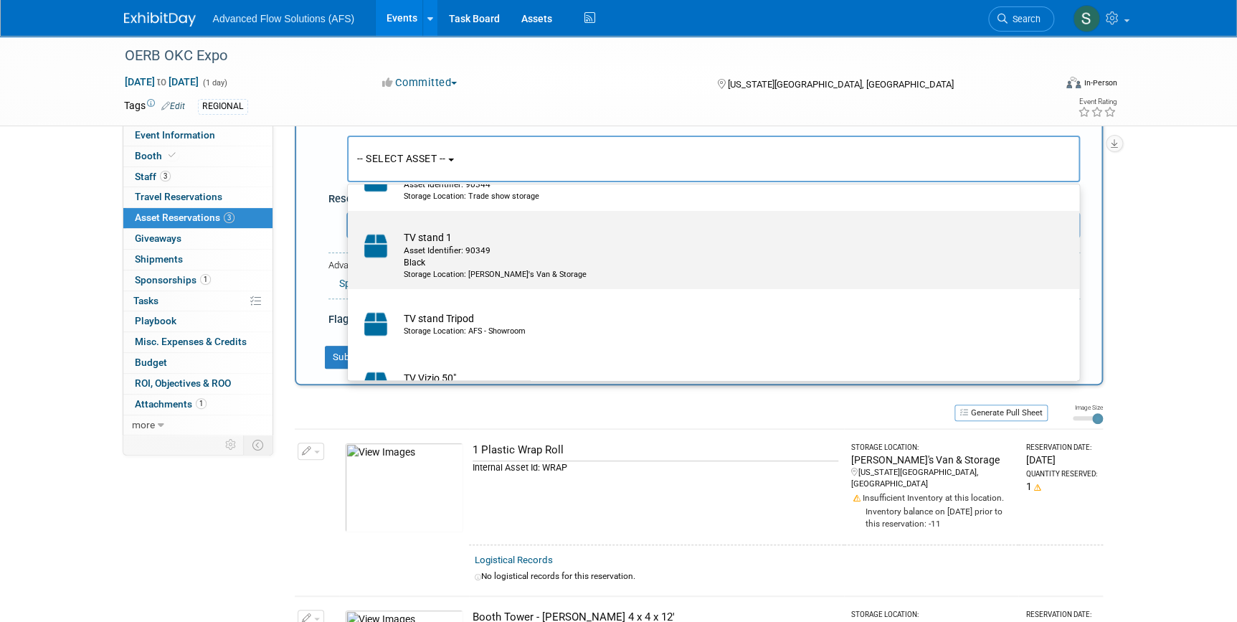
scroll to position [8136, 0]
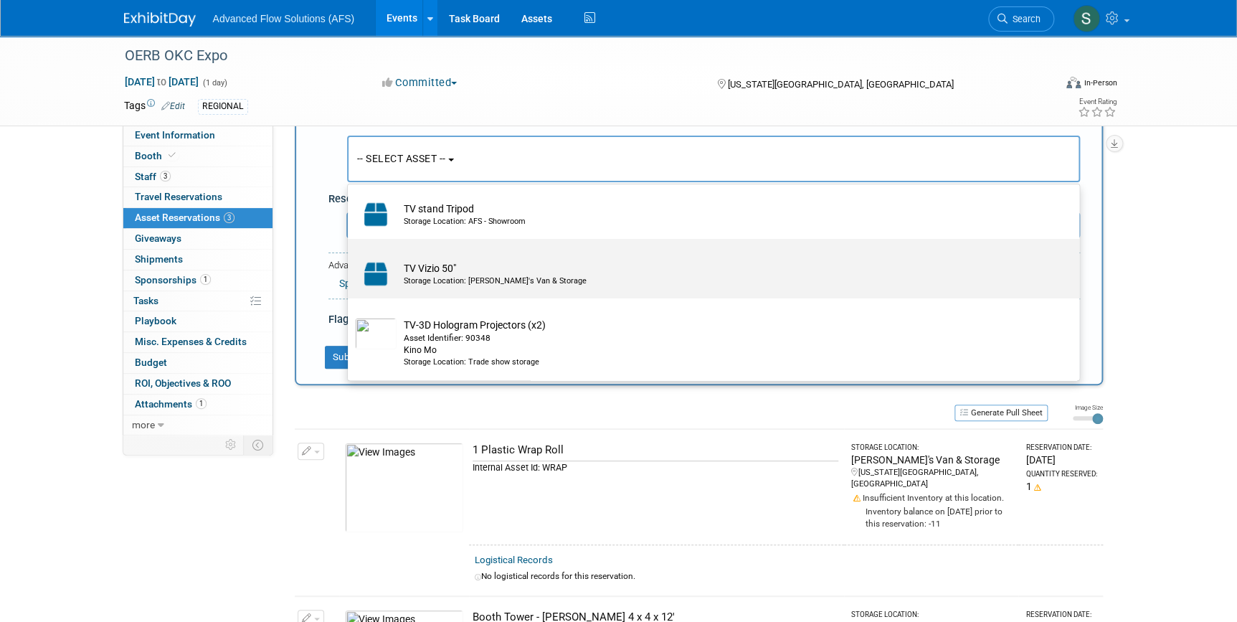
click at [424, 269] on td "TV Vizio 50" Storage Location: [PERSON_NAME]'s Van & Storage" at bounding box center [723, 274] width 654 height 32
click at [350, 256] on input "TV Vizio 50" Storage Location: [PERSON_NAME]'s Van & Storage" at bounding box center [345, 251] width 9 height 9
select select "10729188"
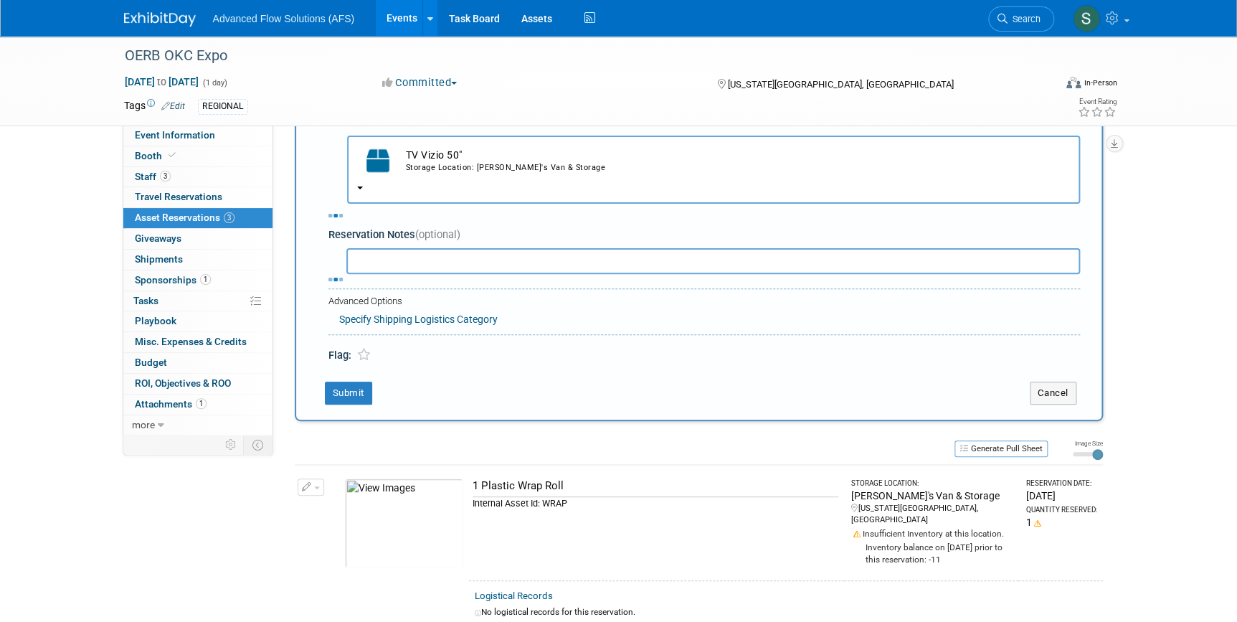
select select "9"
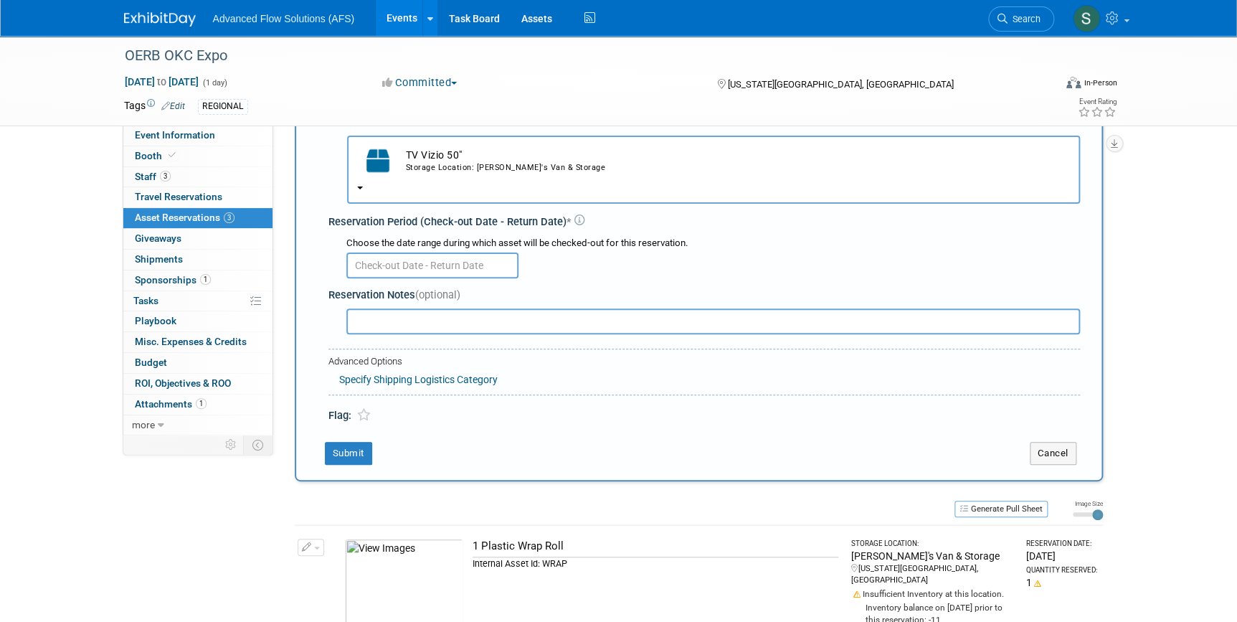
click at [414, 260] on input "text" at bounding box center [432, 265] width 172 height 26
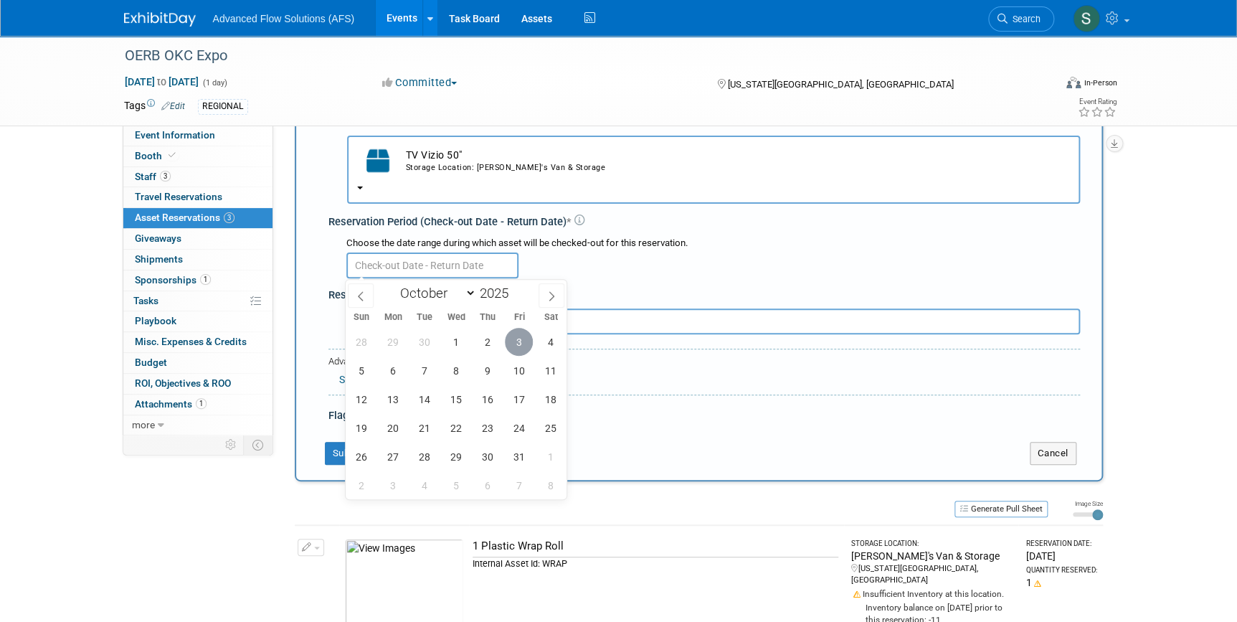
click at [517, 339] on span "3" at bounding box center [519, 342] width 28 height 28
click at [520, 366] on span "10" at bounding box center [519, 370] width 28 height 28
type input "[DATE] to [DATE]"
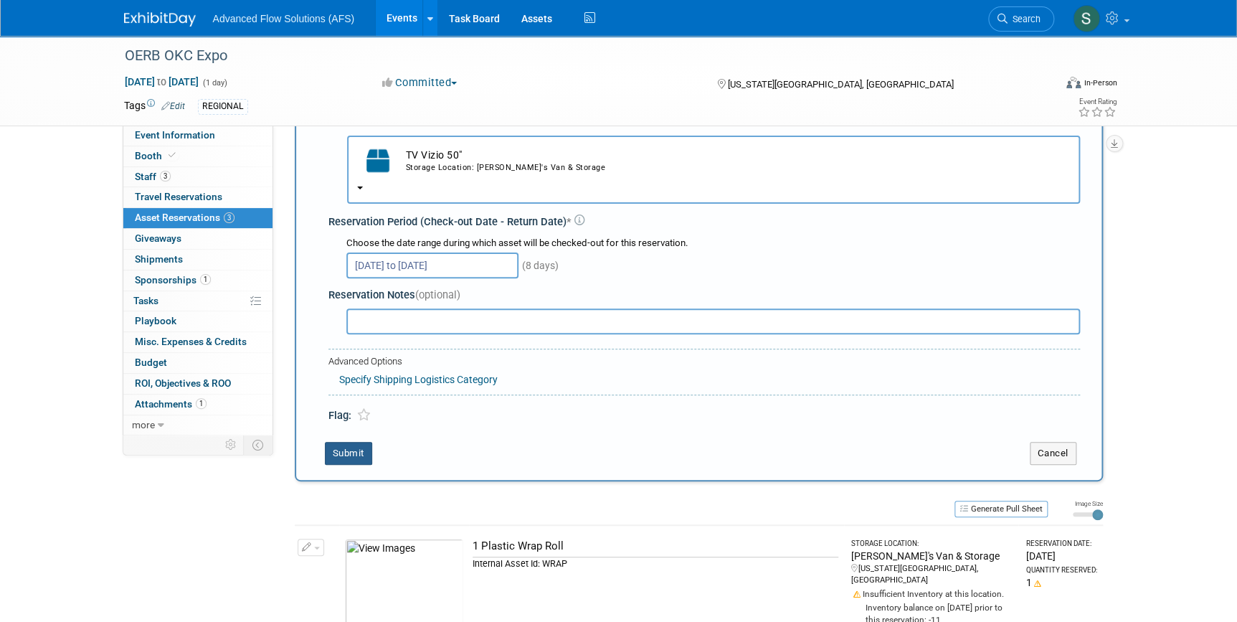
click at [354, 456] on button "Submit" at bounding box center [348, 453] width 47 height 23
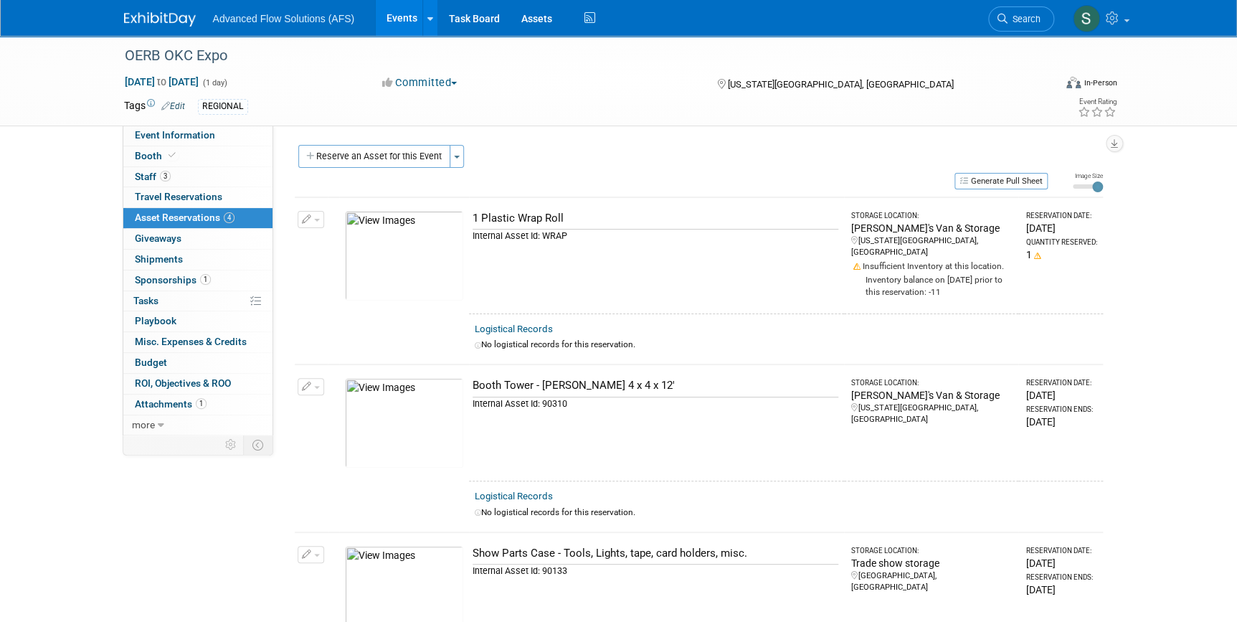
scroll to position [0, 0]
click at [399, 148] on button "Reserve an Asset for this Event" at bounding box center [374, 156] width 152 height 23
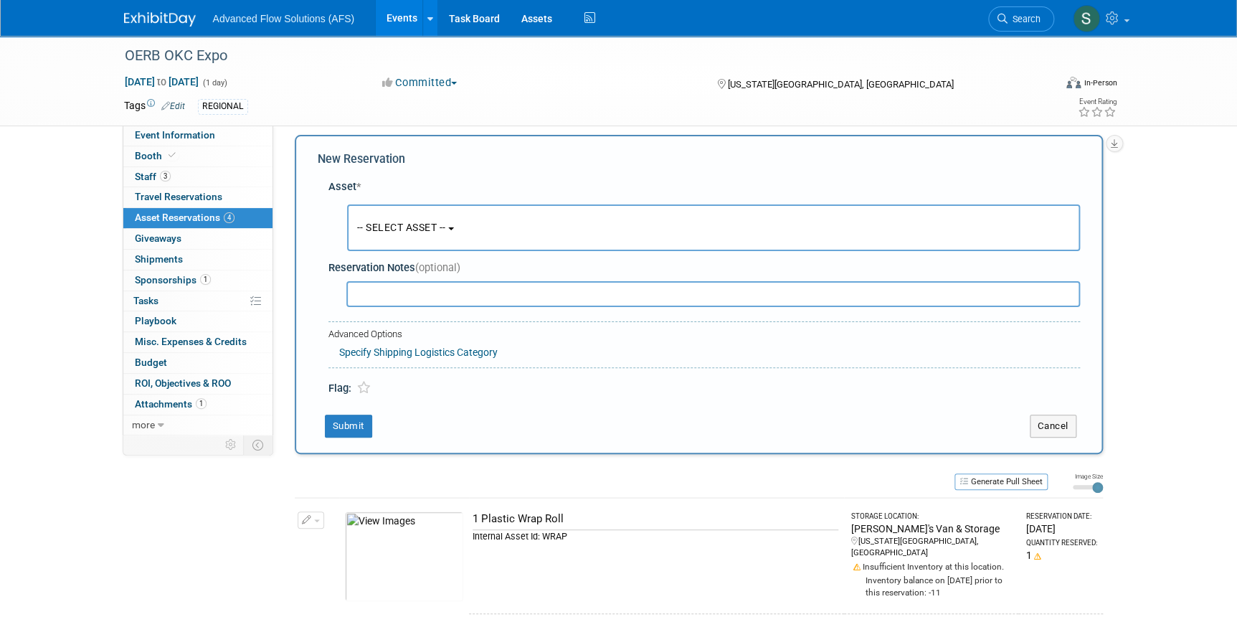
scroll to position [14, 0]
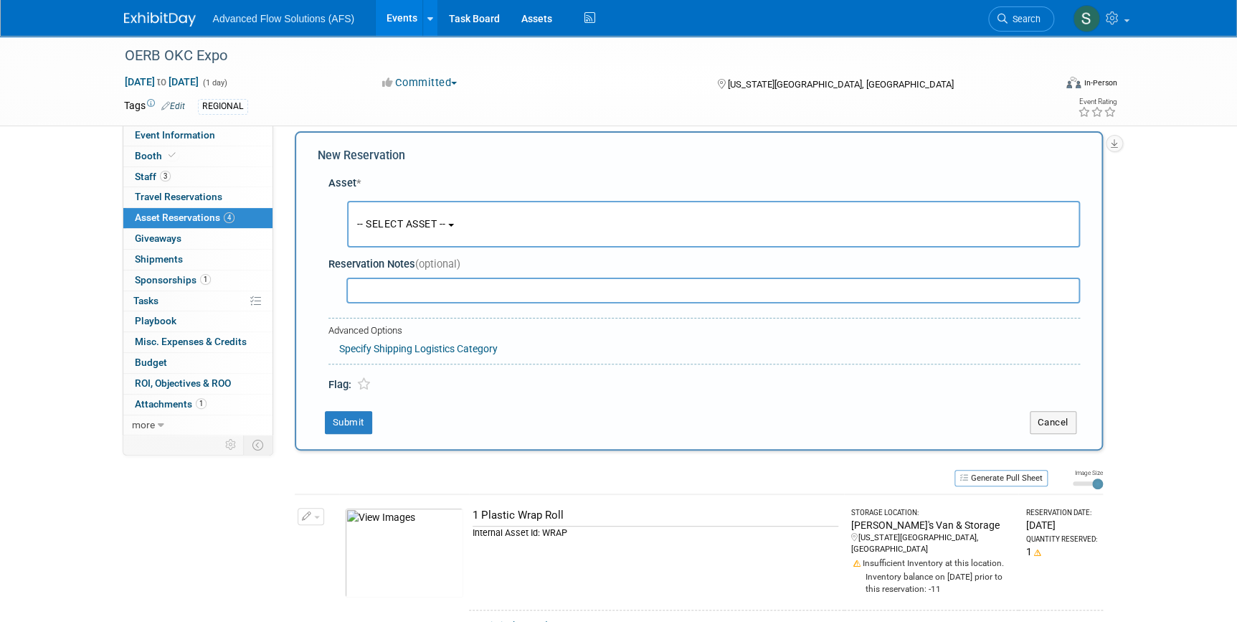
click at [430, 222] on span "-- SELECT ASSET --" at bounding box center [401, 223] width 89 height 11
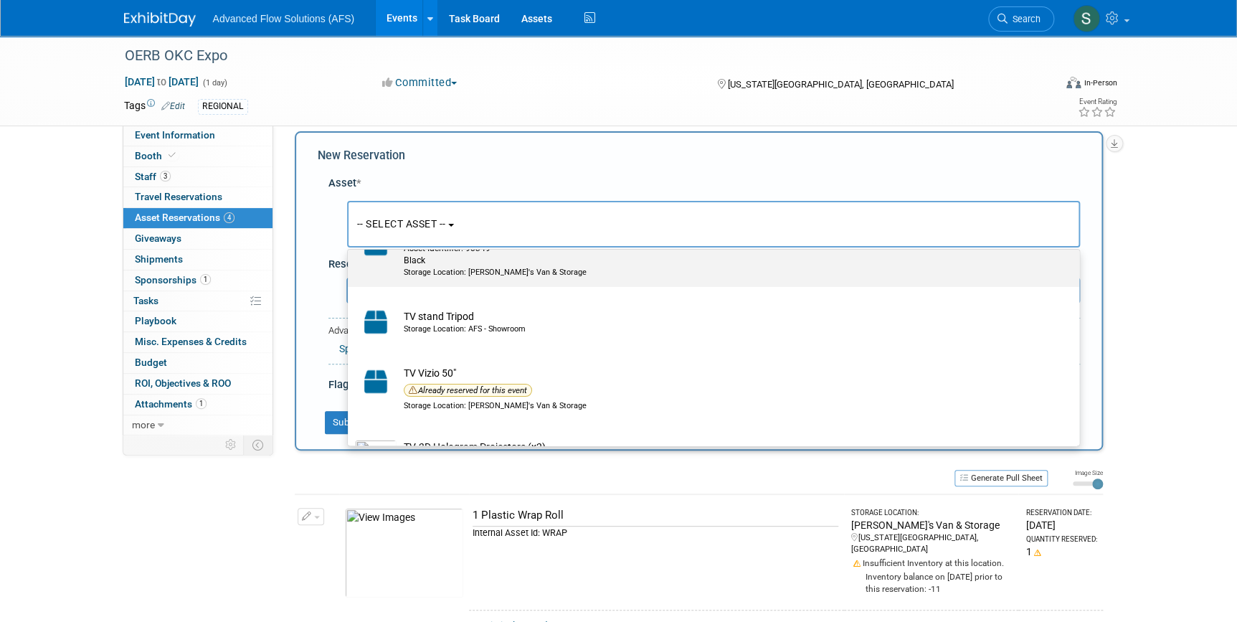
scroll to position [8081, 0]
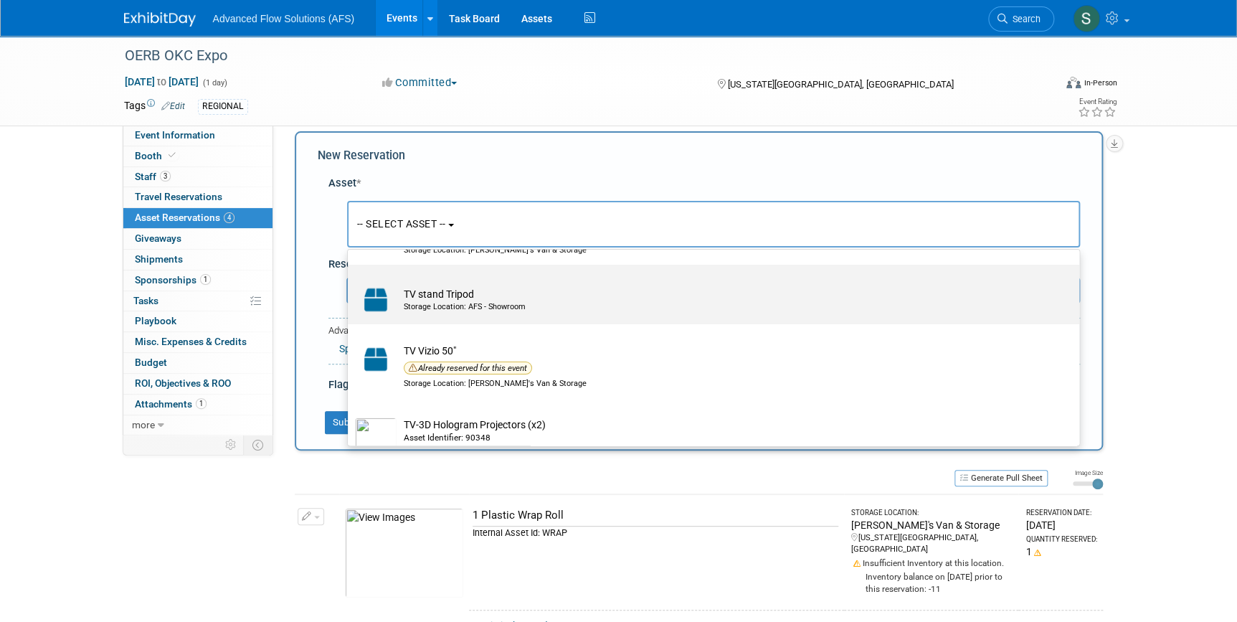
click at [379, 315] on img at bounding box center [376, 300] width 42 height 32
click at [350, 282] on input "TV stand Tripod Storage Location: AFS - Showroom" at bounding box center [345, 276] width 9 height 9
select select "10729189"
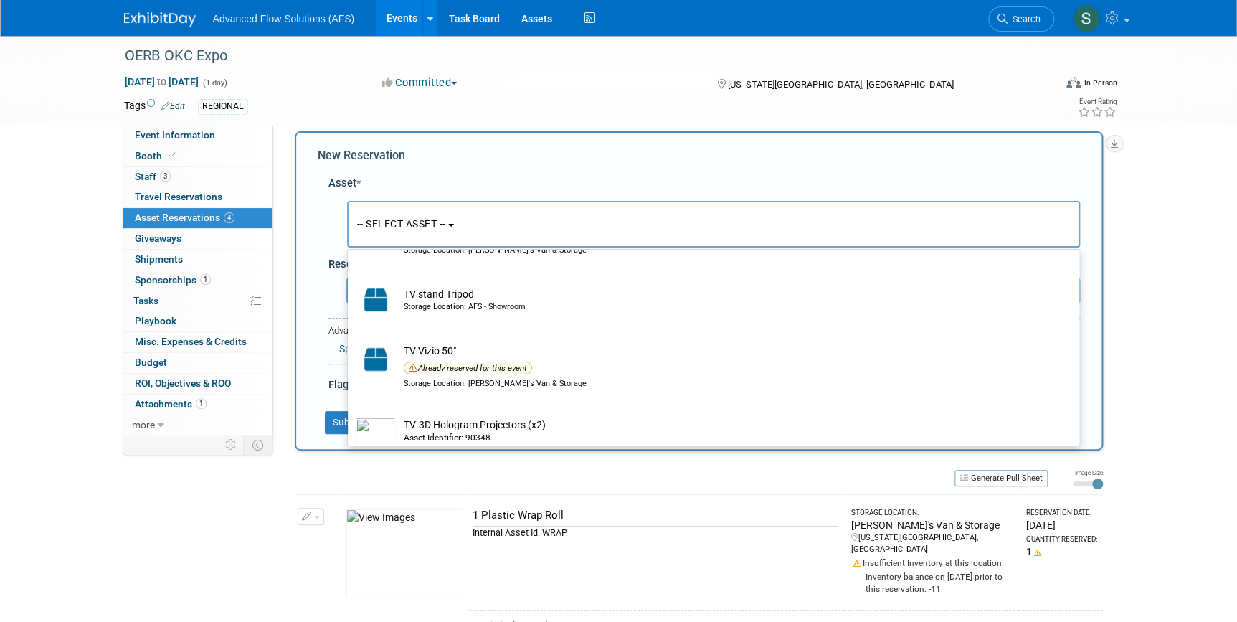
select select "9"
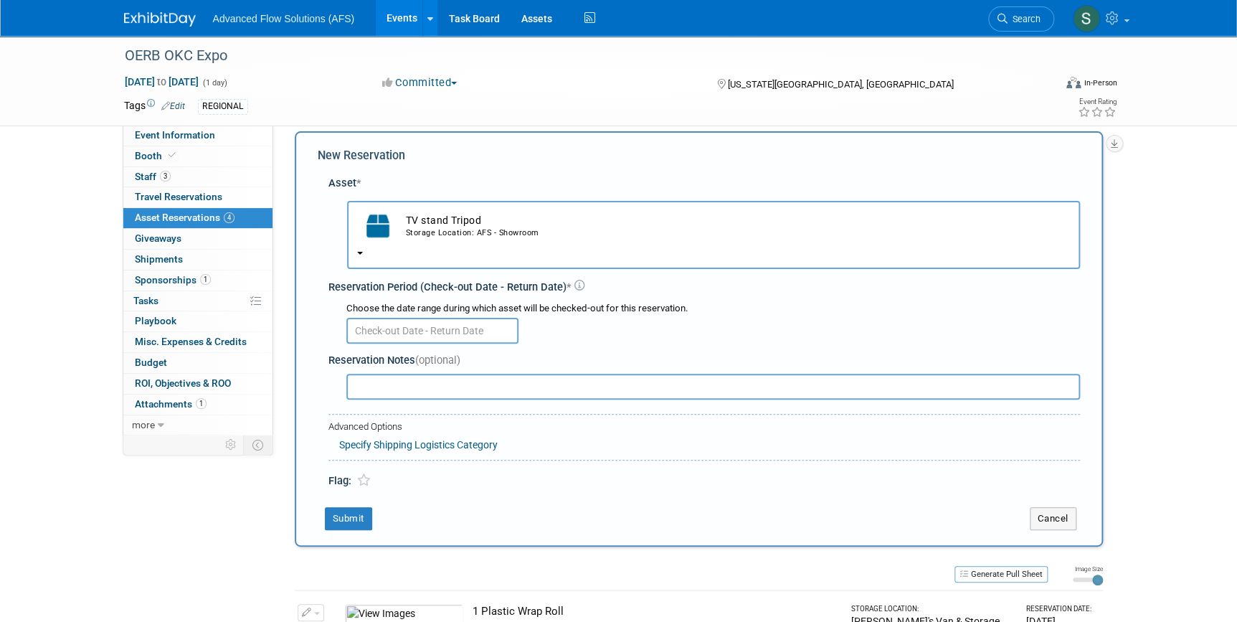
click at [411, 322] on input "text" at bounding box center [432, 331] width 172 height 26
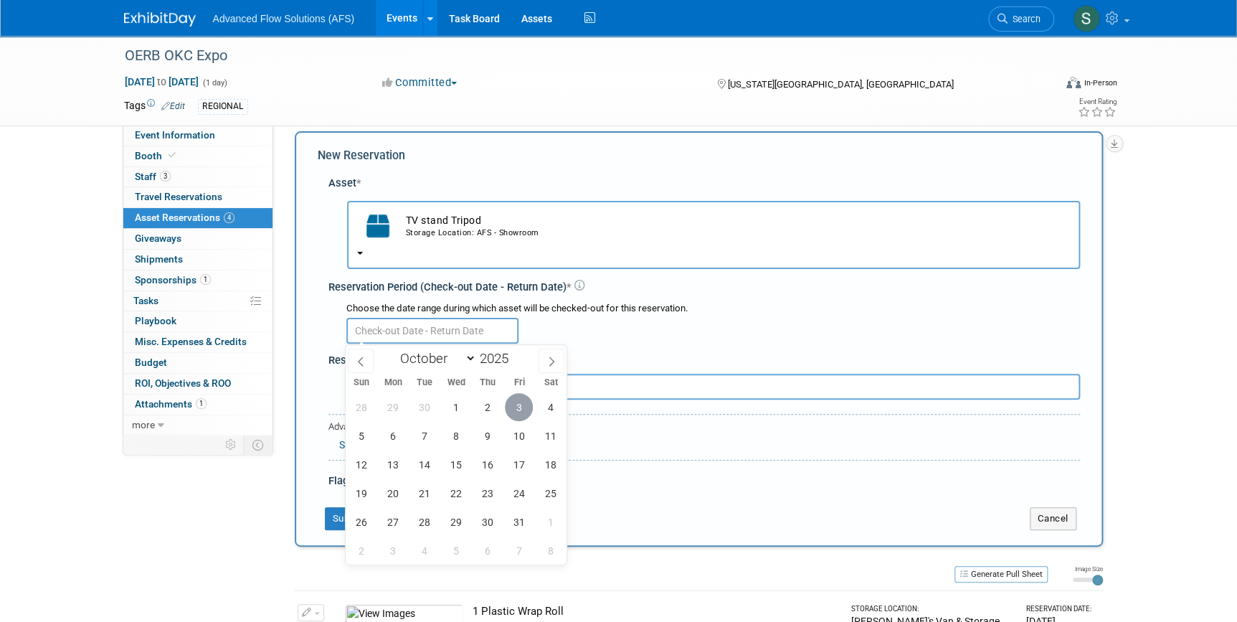
click at [517, 400] on span "3" at bounding box center [519, 407] width 28 height 28
click at [520, 437] on span "10" at bounding box center [519, 436] width 28 height 28
type input "[DATE] to [DATE]"
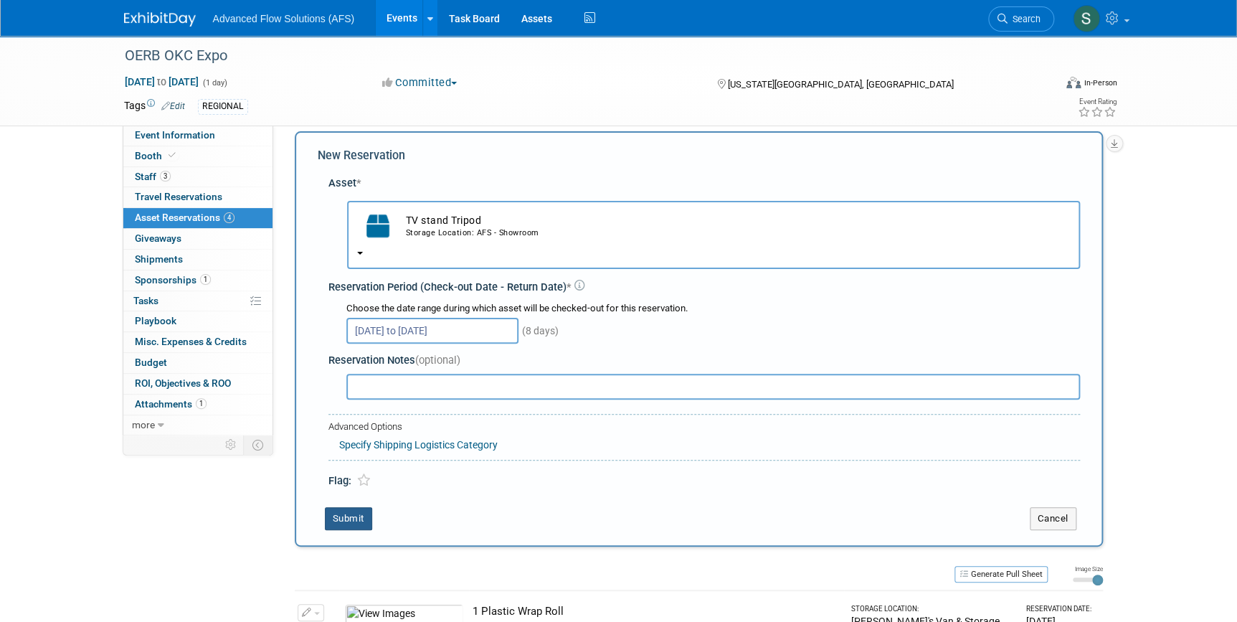
click at [343, 519] on button "Submit" at bounding box center [348, 518] width 47 height 23
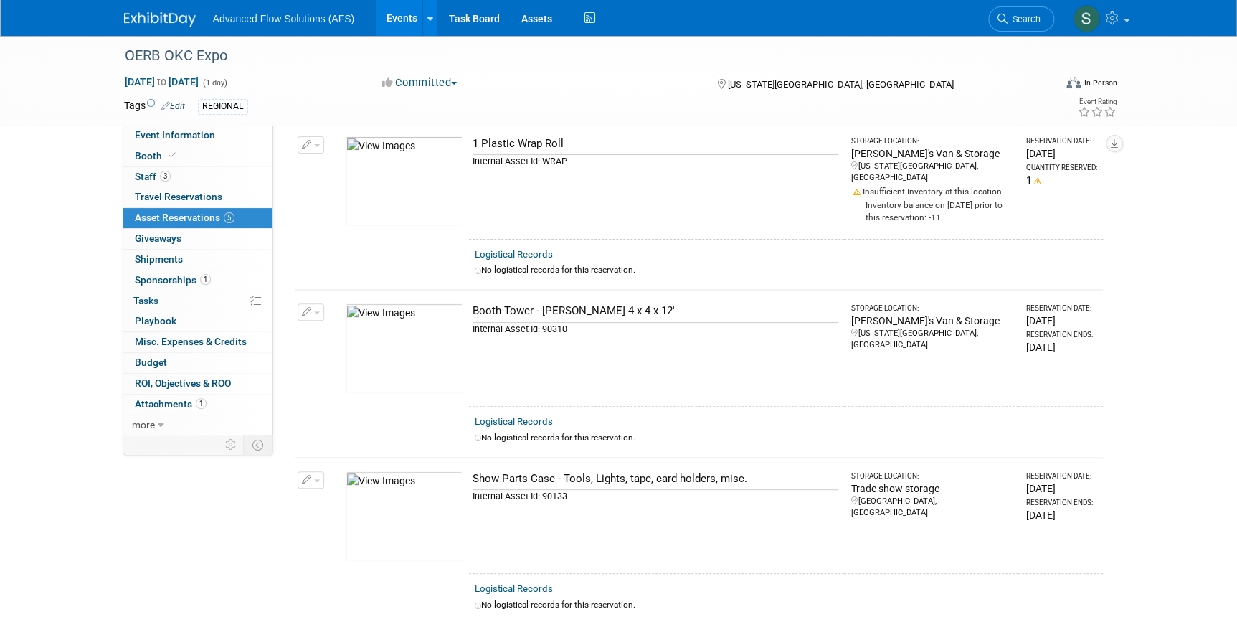
scroll to position [0, 0]
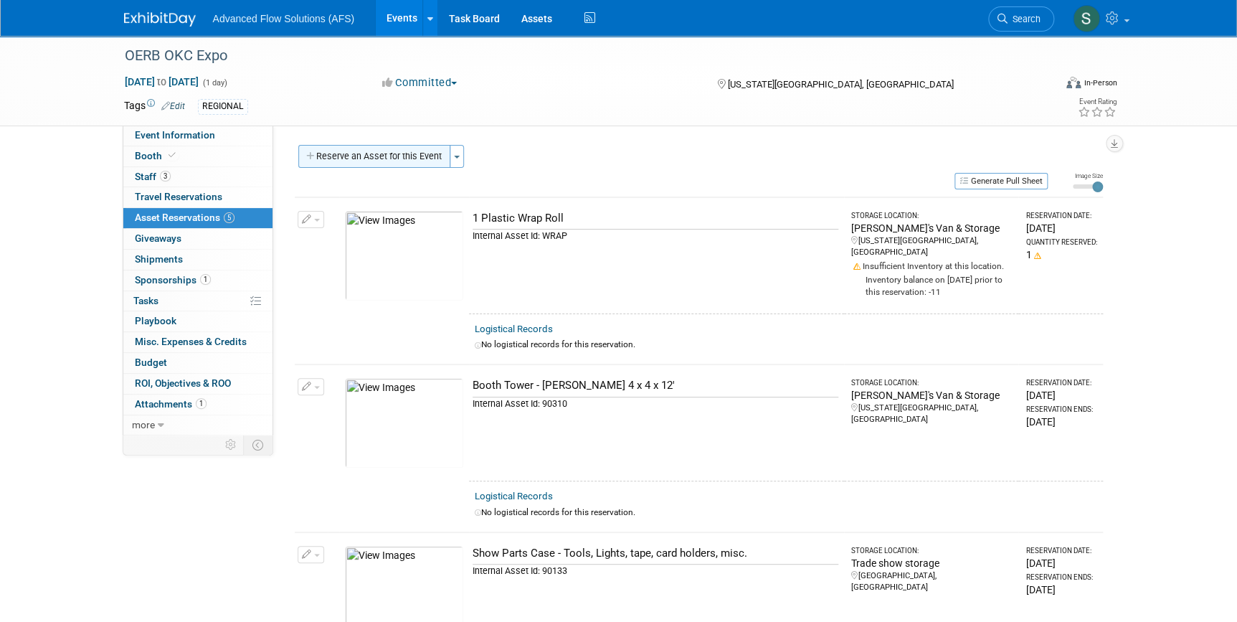
click at [353, 159] on button "Reserve an Asset for this Event" at bounding box center [374, 156] width 152 height 23
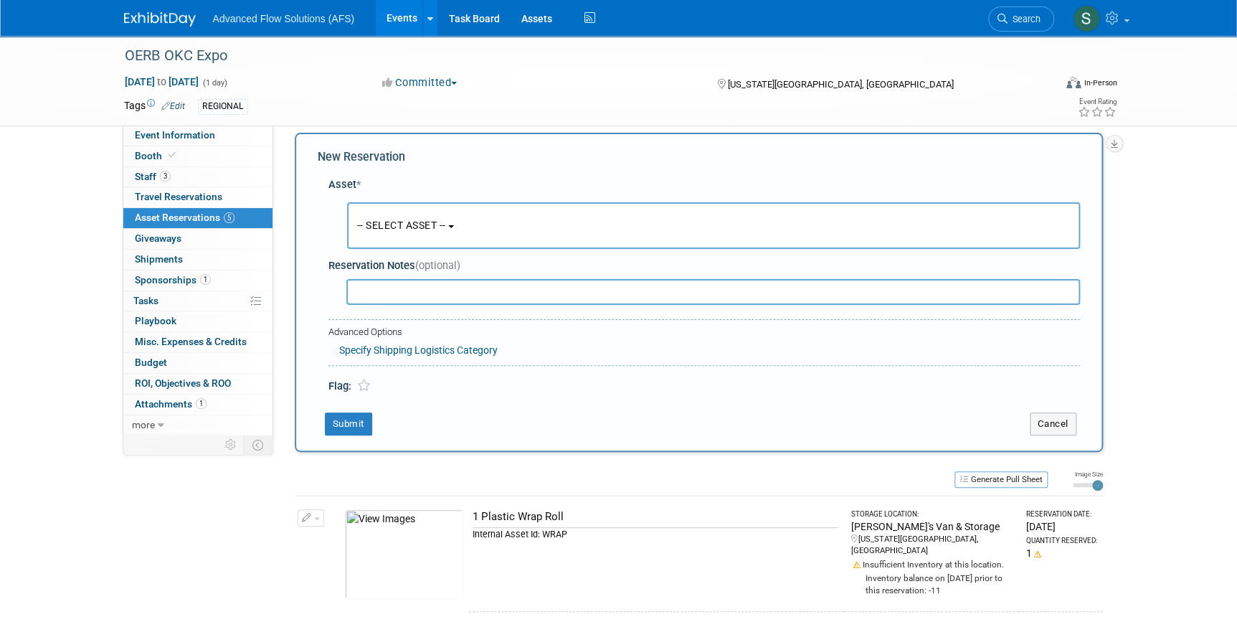
scroll to position [14, 0]
click at [446, 218] on span "-- SELECT ASSET --" at bounding box center [401, 223] width 89 height 11
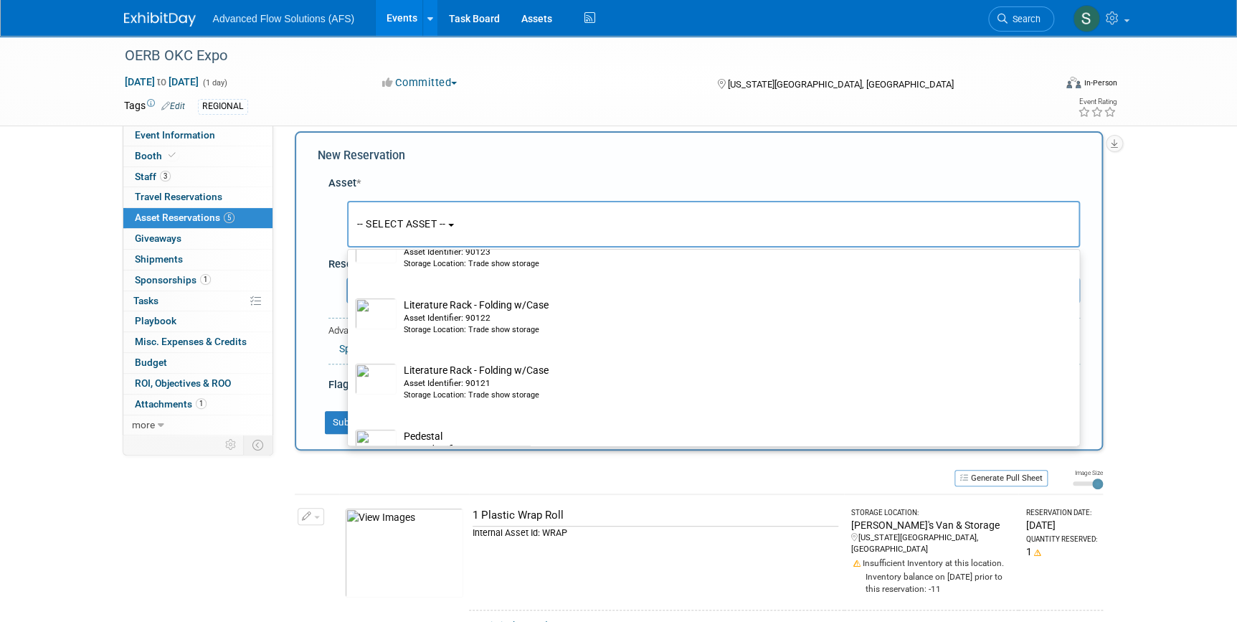
scroll to position [5930, 0]
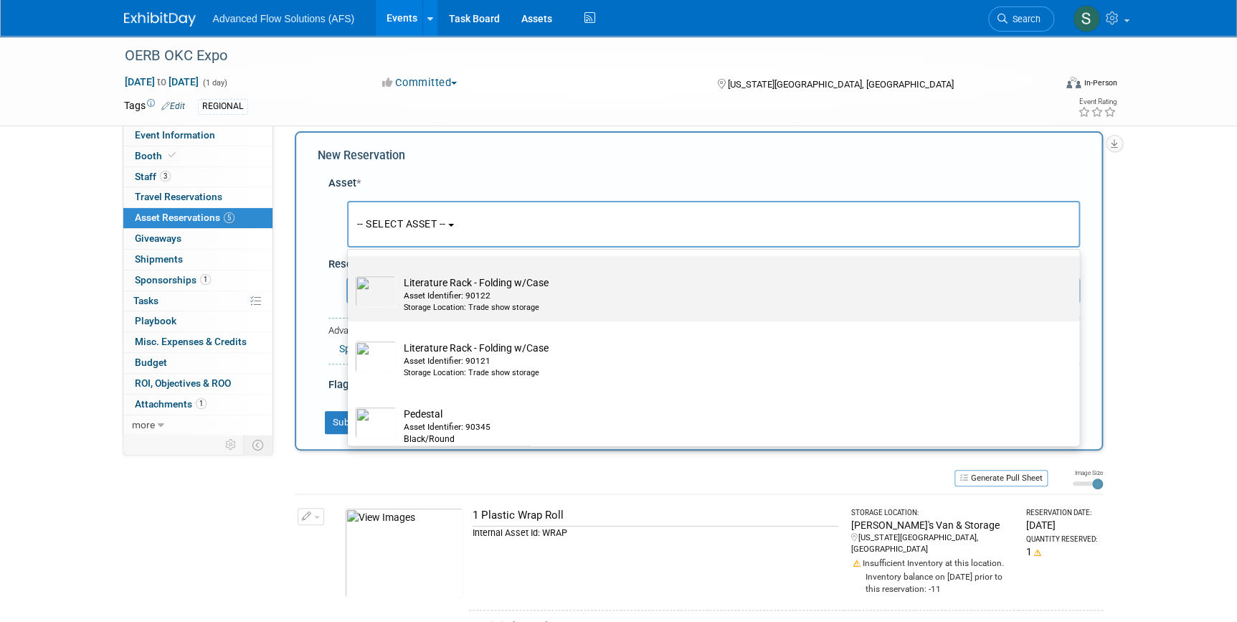
click at [430, 309] on td "Literature Rack - Folding w/Case Asset Identifier: 90122 Storage Location: Trad…" at bounding box center [723, 294] width 654 height 38
click at [350, 273] on input "Literature Rack - Folding w/Case Asset Identifier: 90122 Storage Location: Trad…" at bounding box center [345, 268] width 9 height 9
select select "10696842"
select select "9"
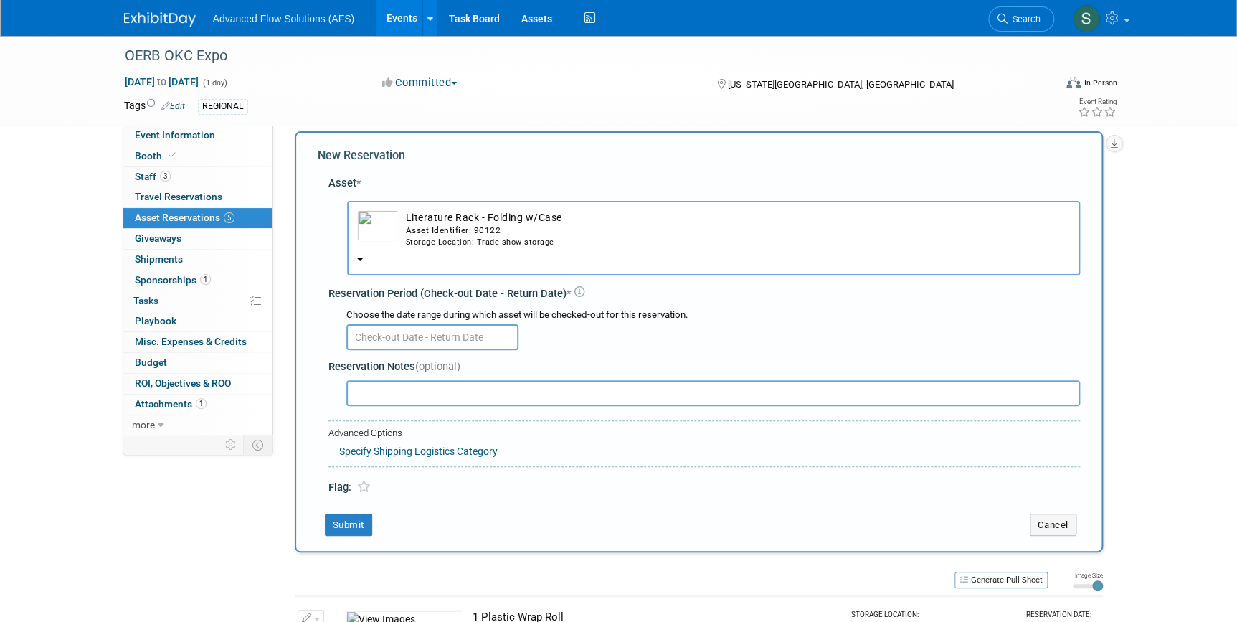
click at [437, 333] on input "text" at bounding box center [432, 337] width 172 height 26
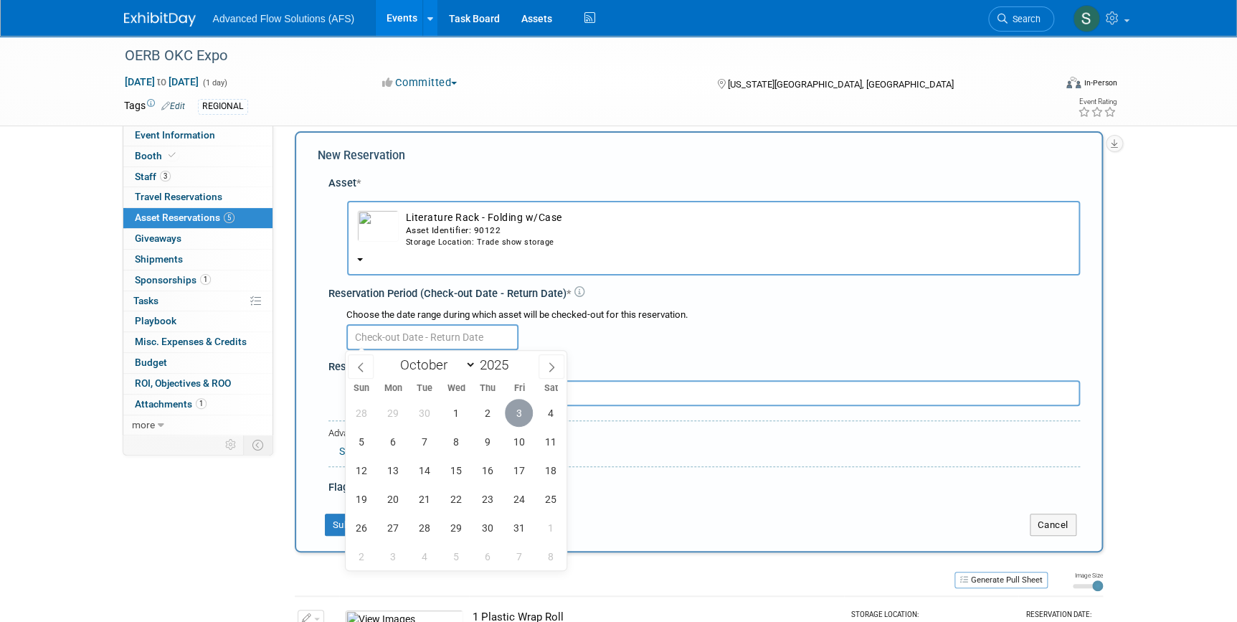
click at [512, 412] on span "3" at bounding box center [519, 413] width 28 height 28
click at [517, 437] on span "10" at bounding box center [519, 441] width 28 height 28
type input "[DATE] to [DATE]"
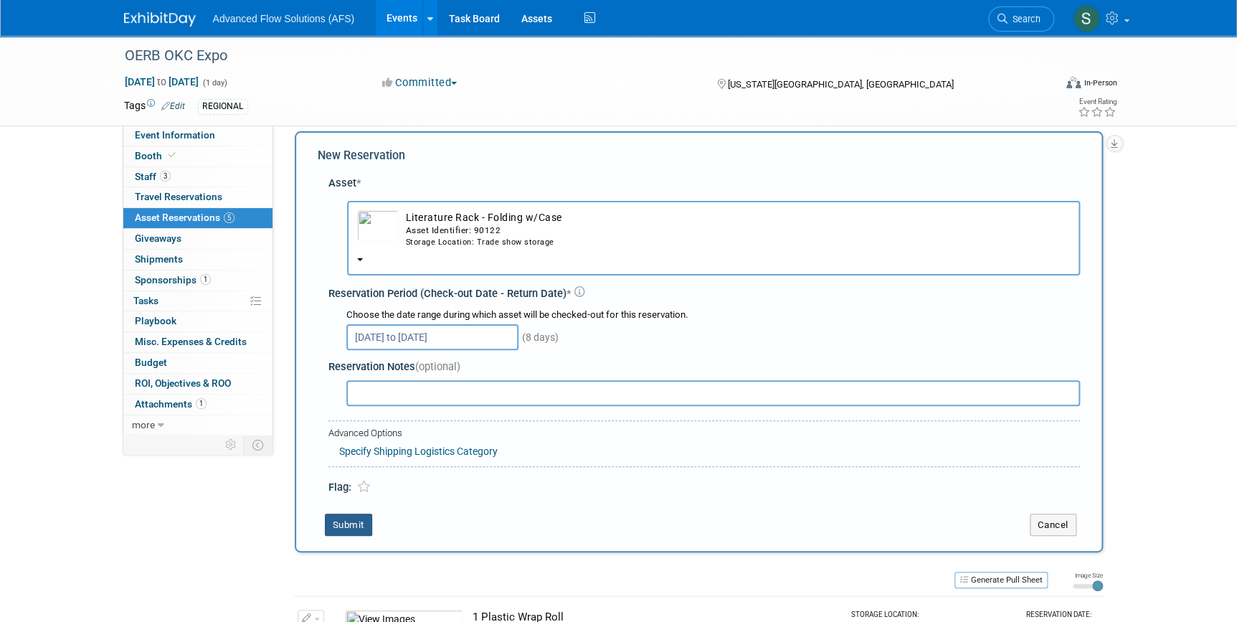
drag, startPoint x: 336, startPoint y: 527, endPoint x: 351, endPoint y: 520, distance: 15.7
click at [337, 525] on button "Submit" at bounding box center [348, 524] width 47 height 23
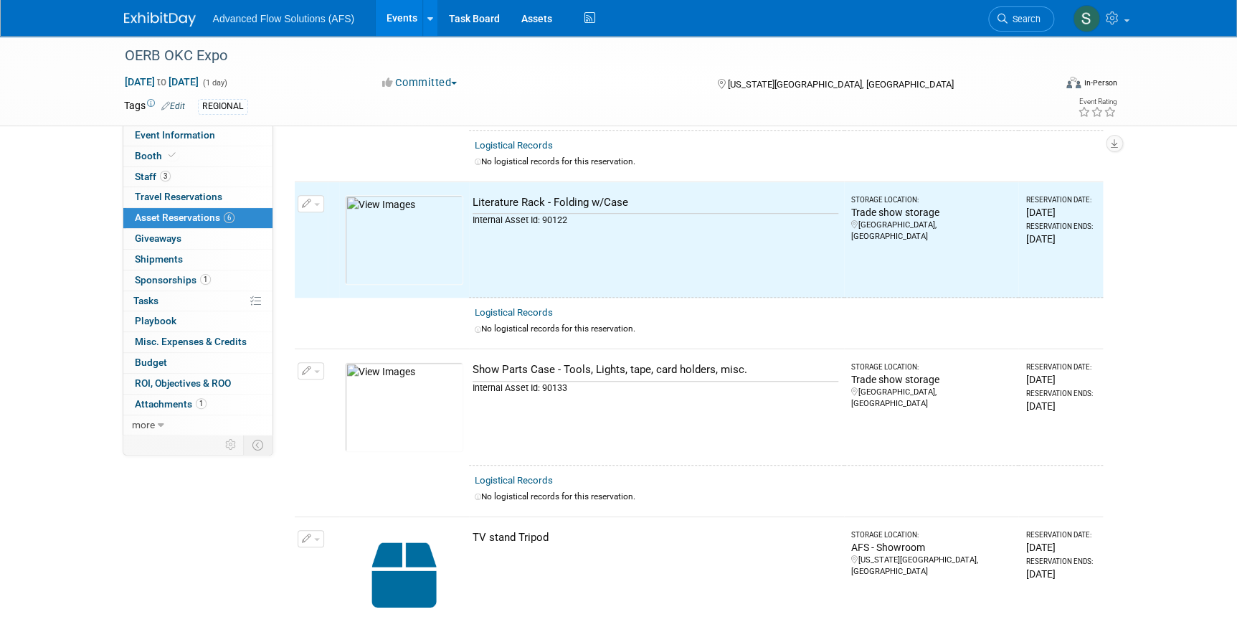
scroll to position [0, 0]
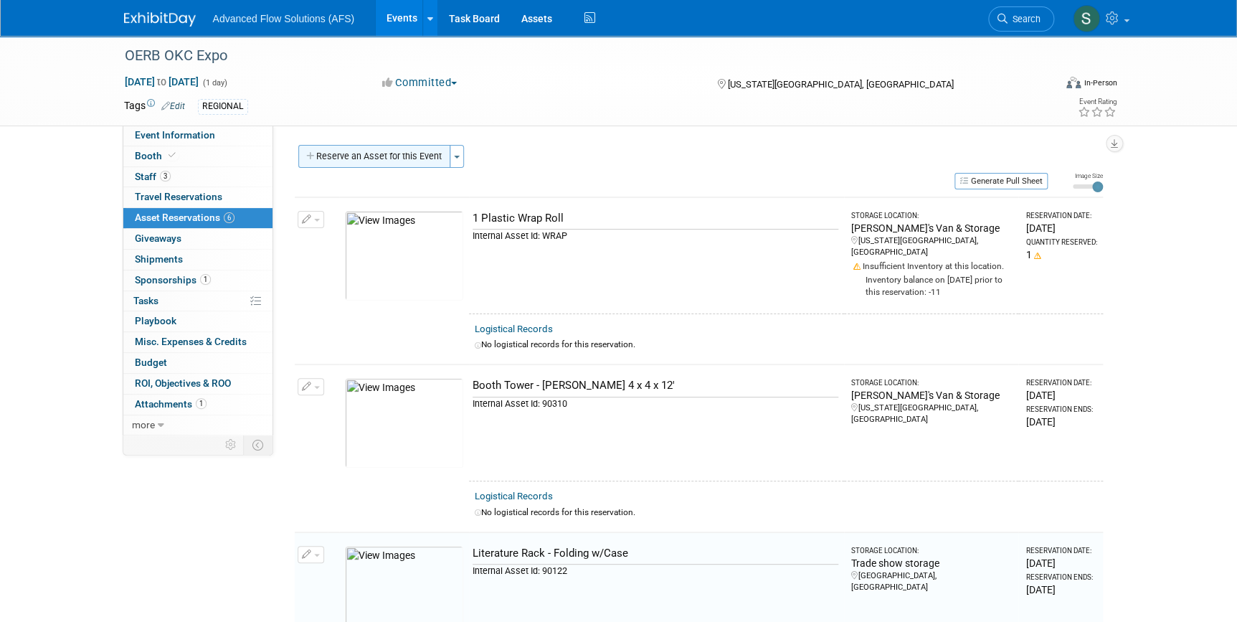
click at [402, 148] on button "Reserve an Asset for this Event" at bounding box center [374, 156] width 152 height 23
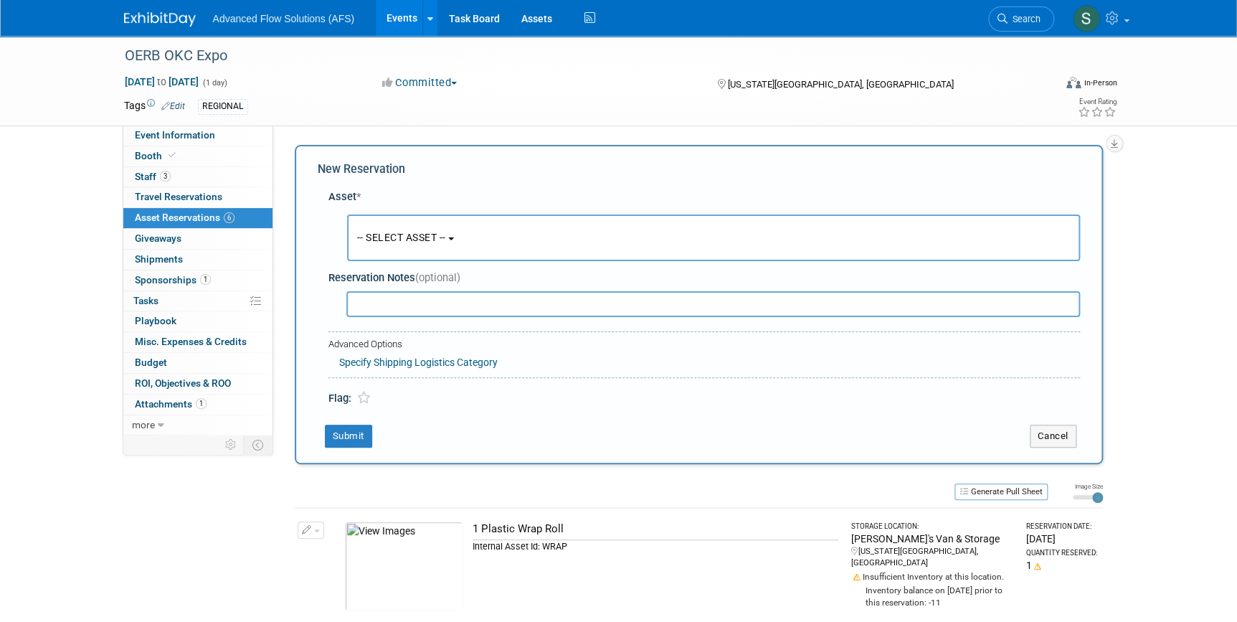
scroll to position [14, 0]
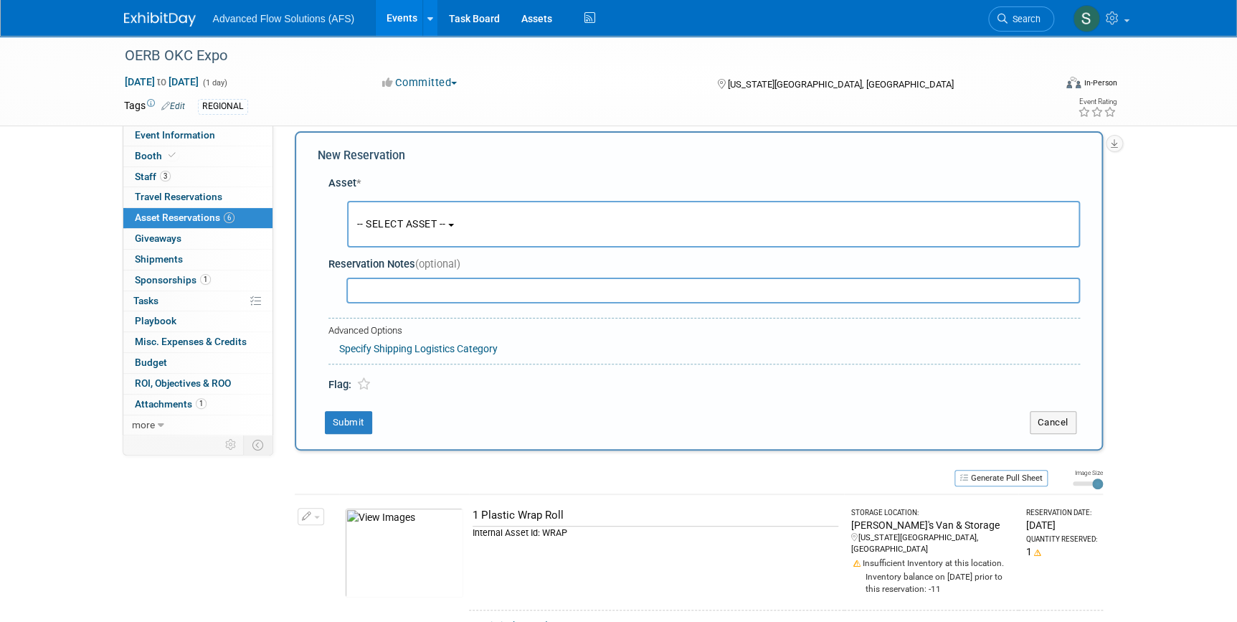
click at [442, 219] on span "-- SELECT ASSET --" at bounding box center [401, 223] width 89 height 11
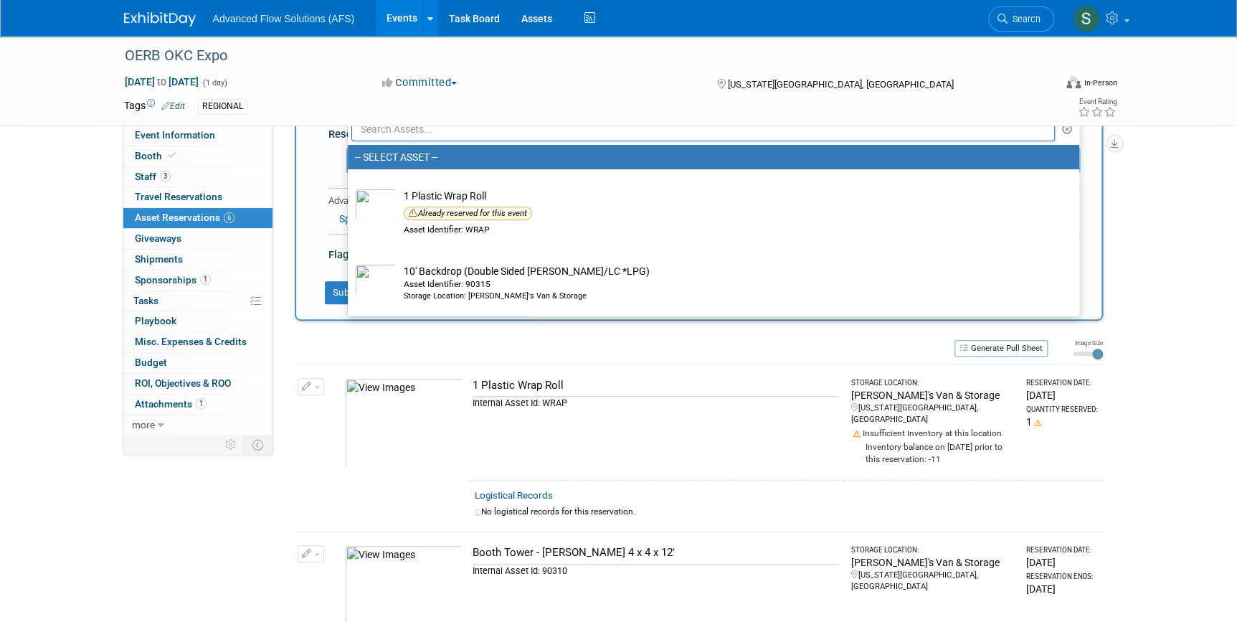
scroll to position [0, 0]
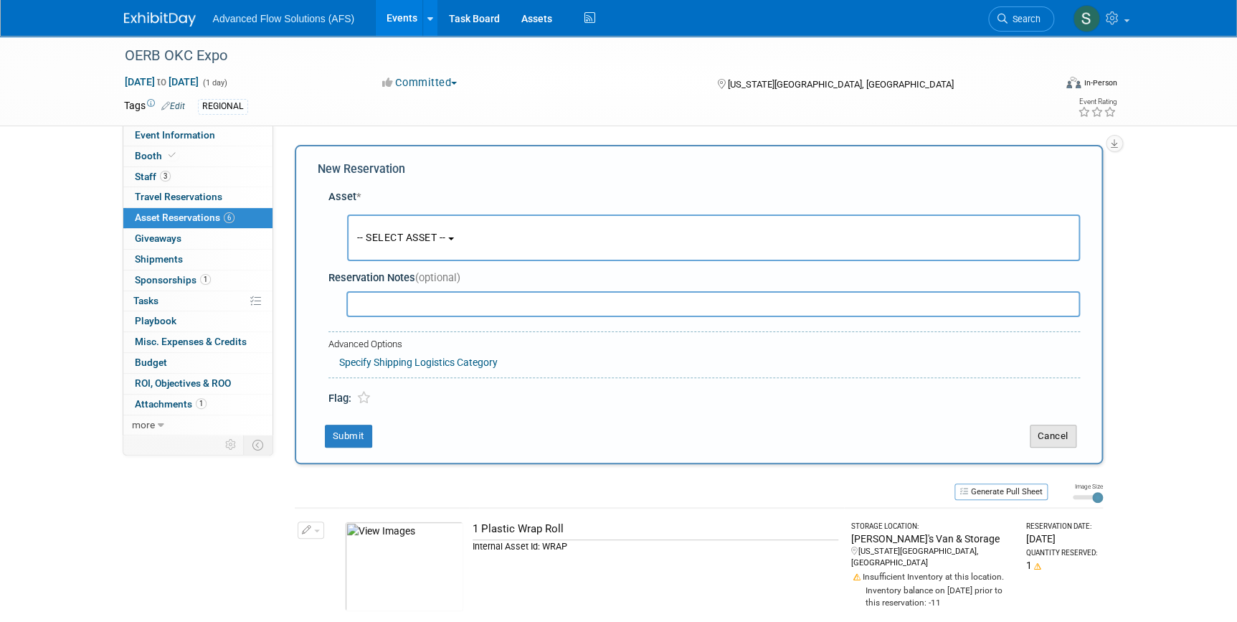
click at [1060, 432] on button "Cancel" at bounding box center [1052, 435] width 47 height 23
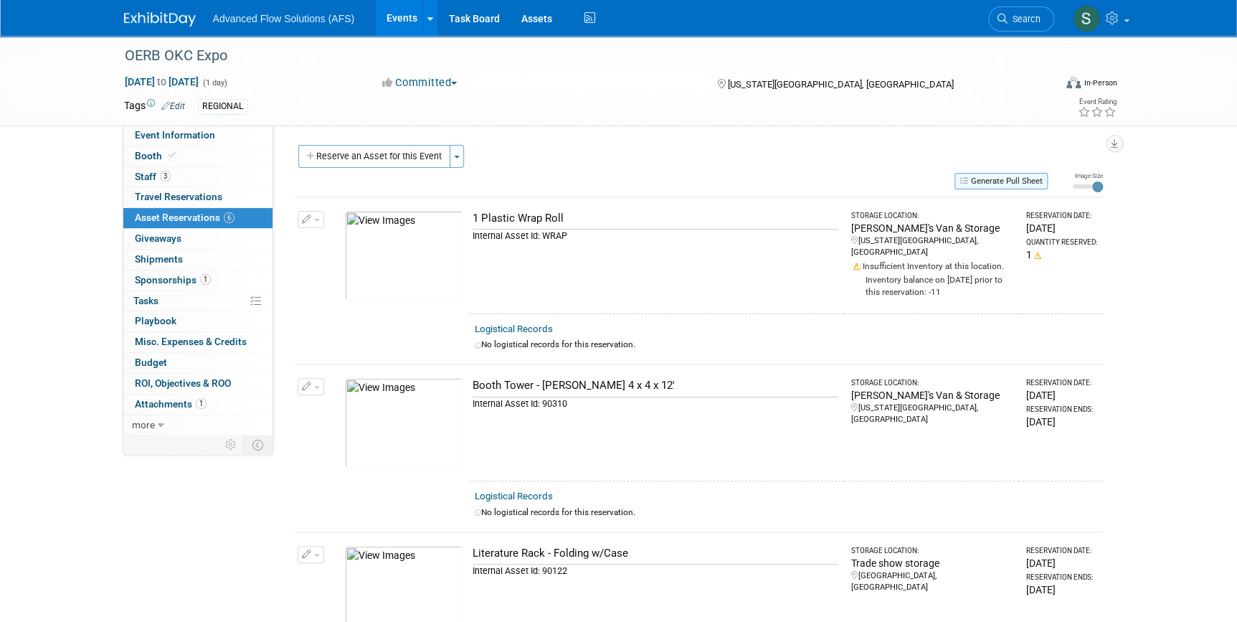
click at [997, 181] on button "Generate Pull Sheet" at bounding box center [1000, 181] width 93 height 16
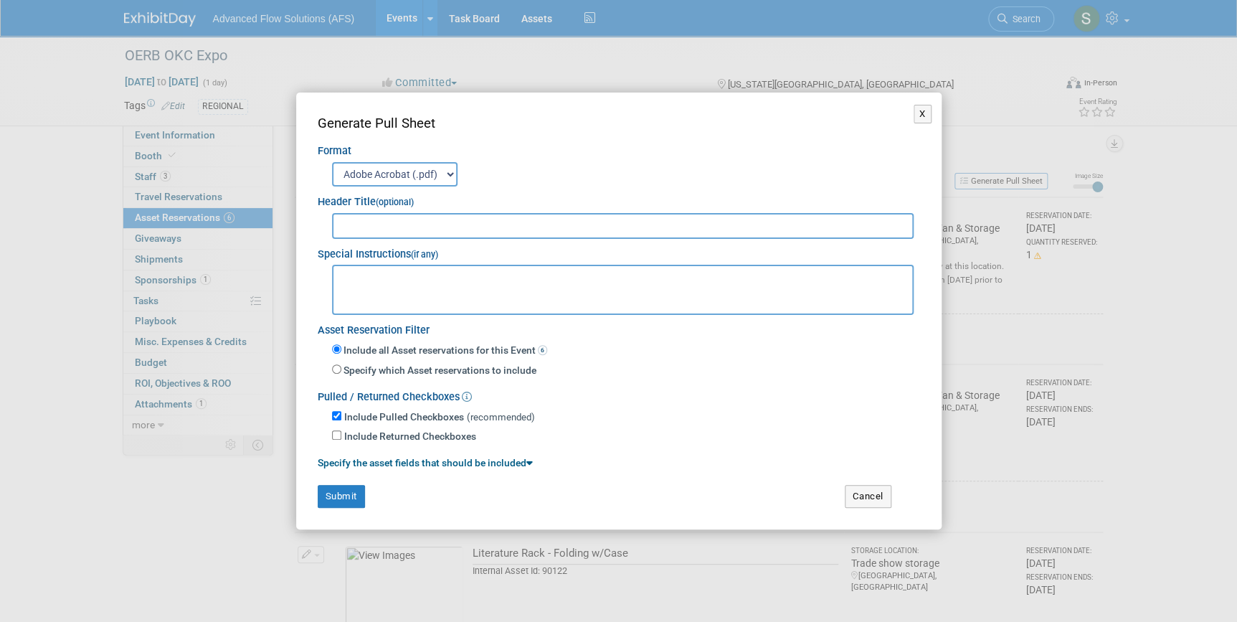
click at [381, 223] on input "text" at bounding box center [623, 226] width 582 height 26
click at [460, 223] on input "OERB [US_STATE] State Fair Bennet Event Center" at bounding box center [623, 226] width 582 height 26
type input "OERB [US_STATE] State Fair - [GEOGRAPHIC_DATA]"
click at [352, 272] on textarea at bounding box center [623, 290] width 582 height 50
click at [640, 275] on textarea "Need to schedule delivery [DATE] and pickup [DATE][DATE] Between 5p-6p." at bounding box center [623, 290] width 582 height 50
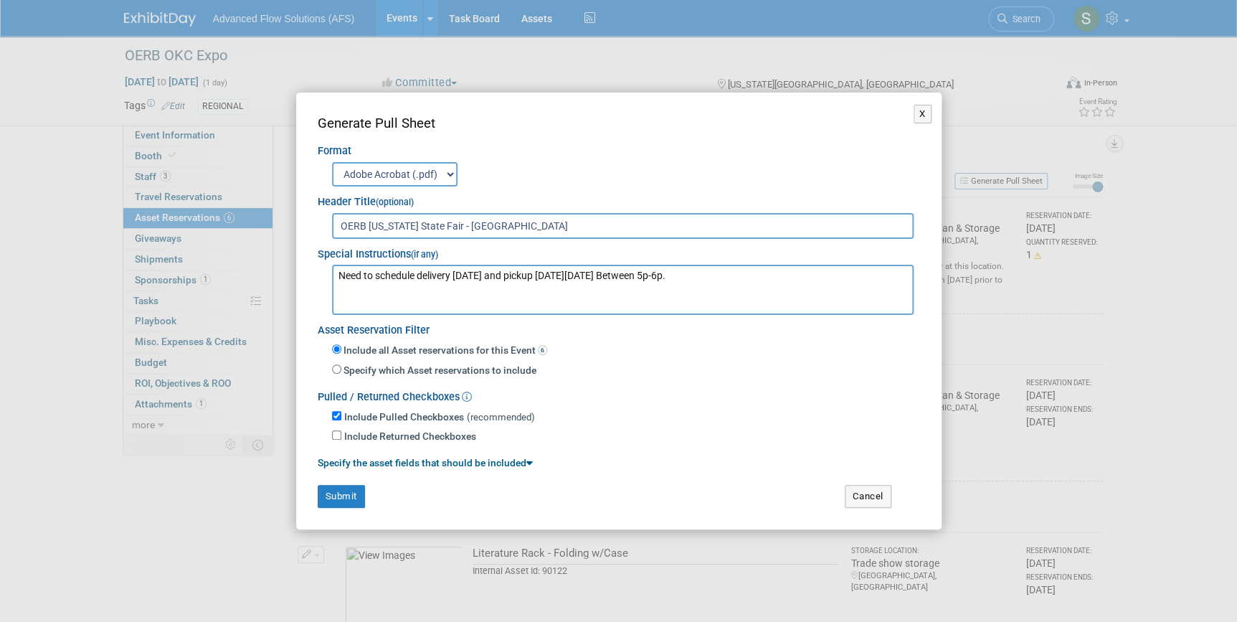
click at [642, 272] on textarea "Need to schedule delivery [DATE] and pickup [DATE][DATE] Between 5p-6p." at bounding box center [623, 290] width 582 height 50
click at [502, 273] on textarea "Need to schedule delivery [DATE] and pickup [DATE][DATE] between 5p-6p." at bounding box center [623, 290] width 582 height 50
click at [738, 273] on textarea "Need to schedule delivery [DATE][DATE] and pickup [DATE][DATE] between 5p-6p." at bounding box center [623, 290] width 582 height 50
type textarea "Need to schedule delivery [DATE][DATE] and pickup [DATE][DATE] between 5p-6p."
click at [351, 496] on button "Submit" at bounding box center [341, 496] width 47 height 23
